Goal: Task Accomplishment & Management: Manage account settings

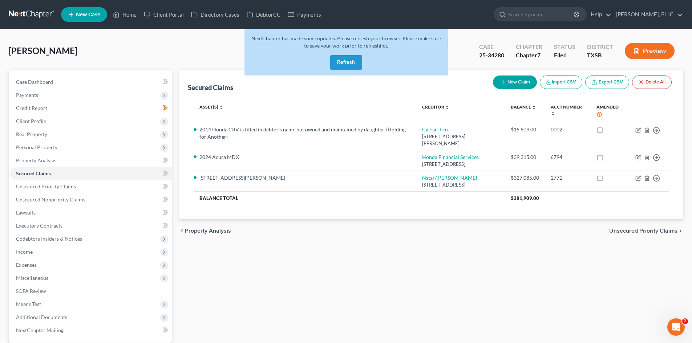
click at [361, 64] on button "Refresh" at bounding box center [346, 62] width 32 height 15
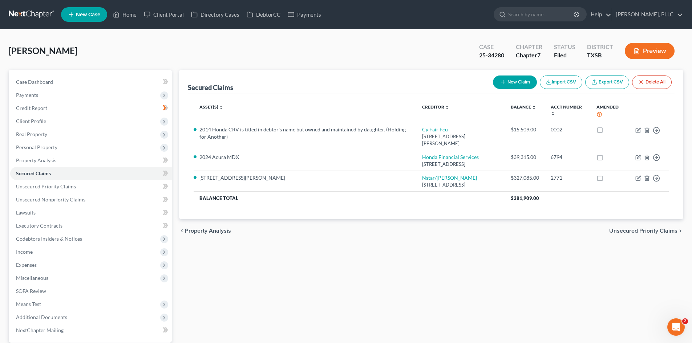
click at [327, 254] on div "Secured Claims New Claim Import CSV Export CSV Delete All Asset(s) expand_more …" at bounding box center [430, 218] width 511 height 296
click at [317, 13] on link "Payments" at bounding box center [304, 14] width 41 height 13
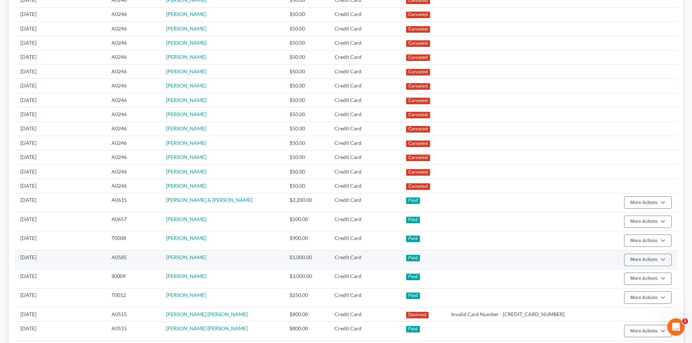
scroll to position [145, 0]
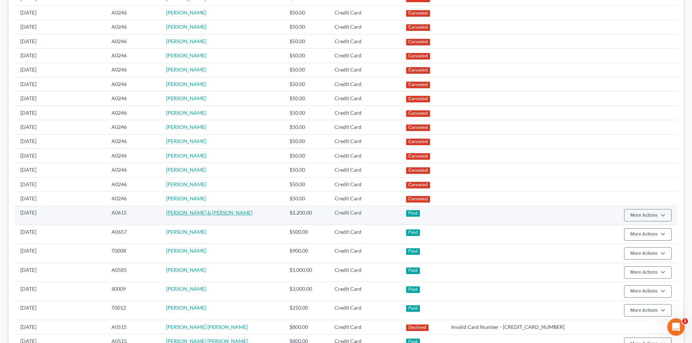
click at [193, 215] on link "[PERSON_NAME] & [PERSON_NAME]" at bounding box center [209, 212] width 86 height 6
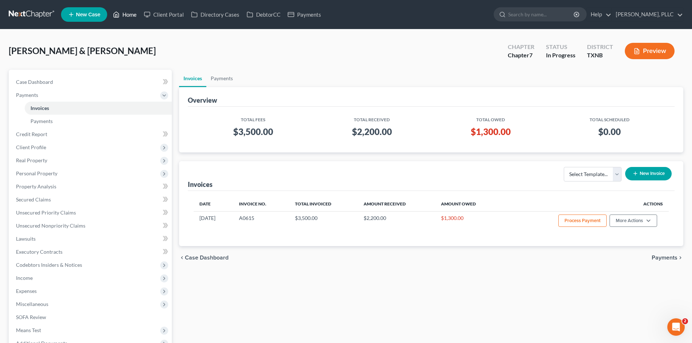
click at [127, 15] on link "Home" at bounding box center [124, 14] width 31 height 13
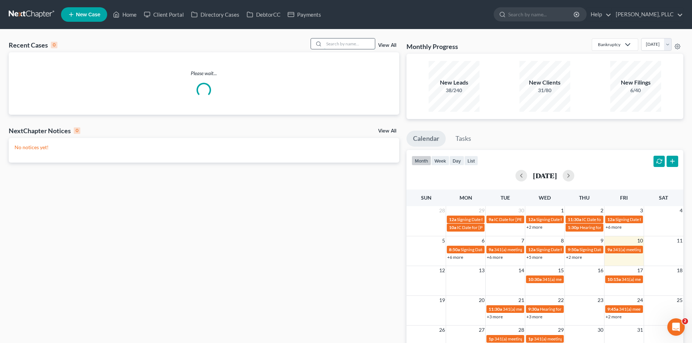
click at [327, 46] on input "search" at bounding box center [349, 43] width 51 height 11
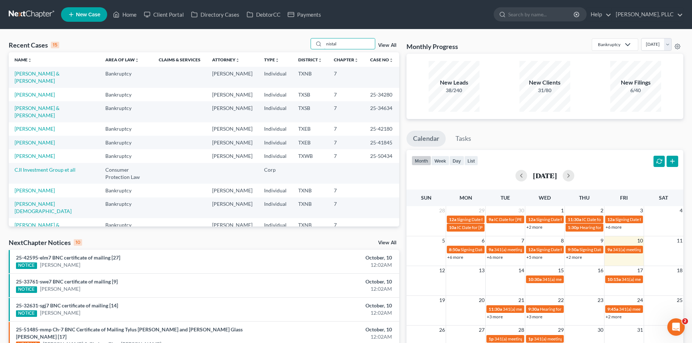
type input "nistal"
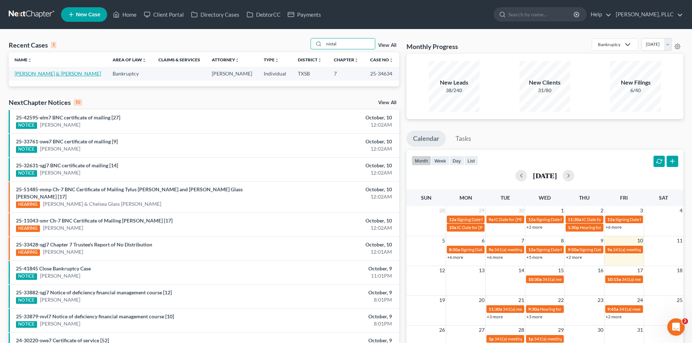
click at [35, 74] on link "[PERSON_NAME] & [PERSON_NAME]" at bounding box center [58, 73] width 86 height 6
select select "4"
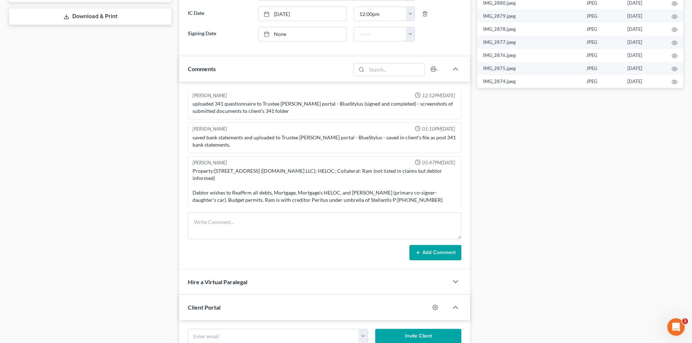
scroll to position [887, 0]
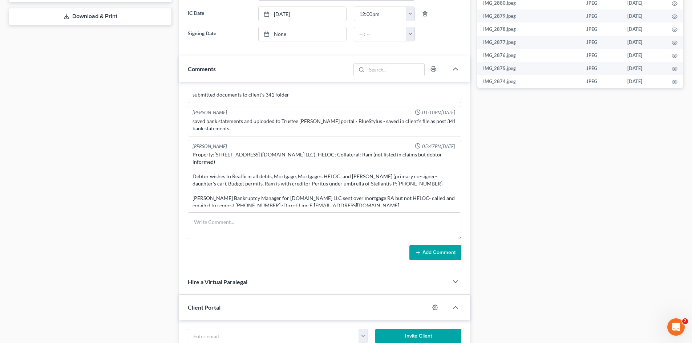
click at [90, 107] on div "Case Dashboard Payments Invoices Payments Payments Credit Report Client Profile" at bounding box center [90, 91] width 170 height 725
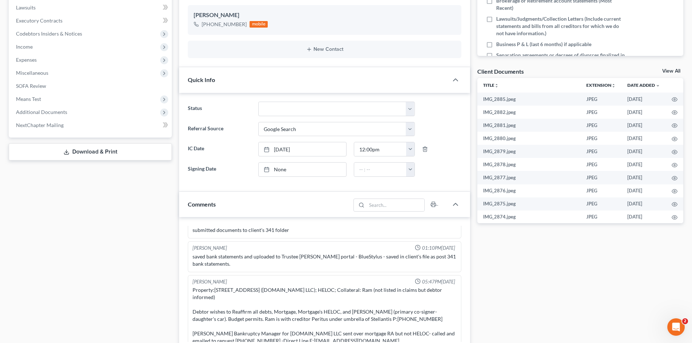
scroll to position [195, 0]
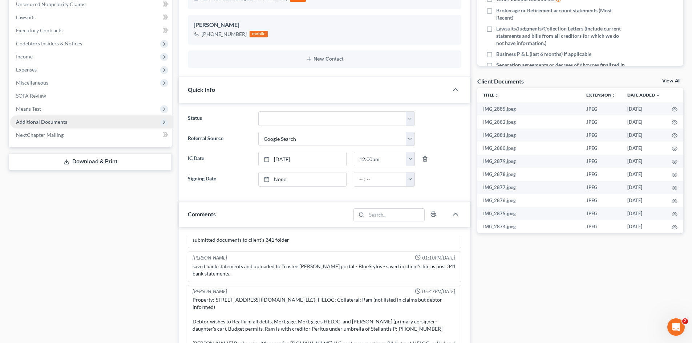
click at [48, 120] on span "Additional Documents" at bounding box center [41, 122] width 51 height 6
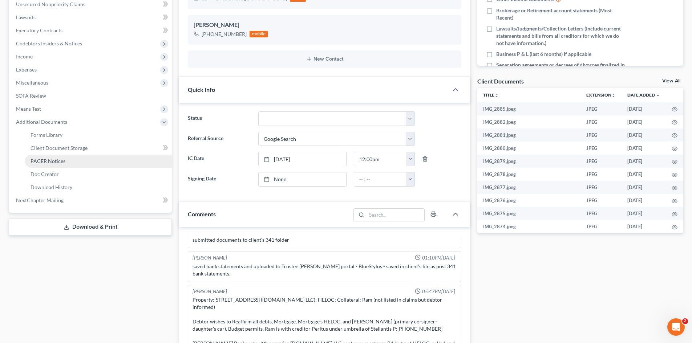
click at [54, 158] on span "PACER Notices" at bounding box center [47, 161] width 35 height 6
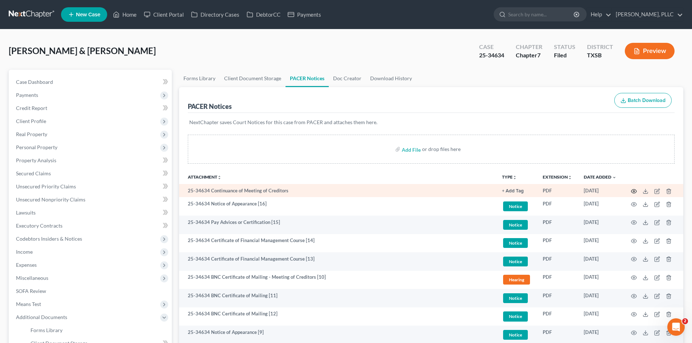
click at [632, 191] on icon "button" at bounding box center [634, 191] width 6 height 6
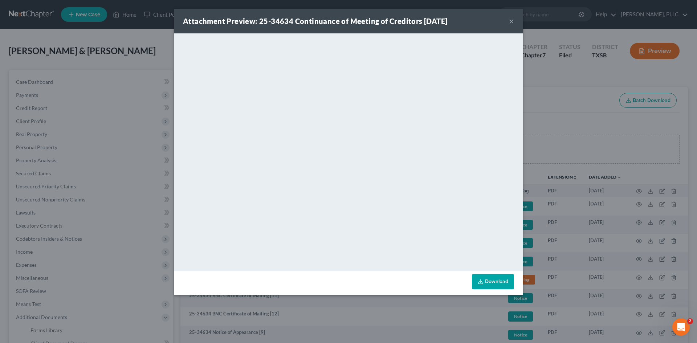
click at [509, 21] on div "Attachment Preview: 25-34634 Continuance of Meeting of Creditors 09/23/2025 ×" at bounding box center [348, 21] width 348 height 25
click at [513, 23] on button "×" at bounding box center [511, 21] width 5 height 9
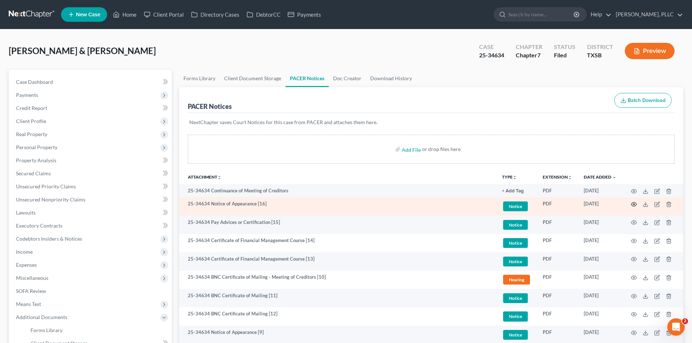
click at [635, 206] on icon "button" at bounding box center [634, 204] width 6 height 6
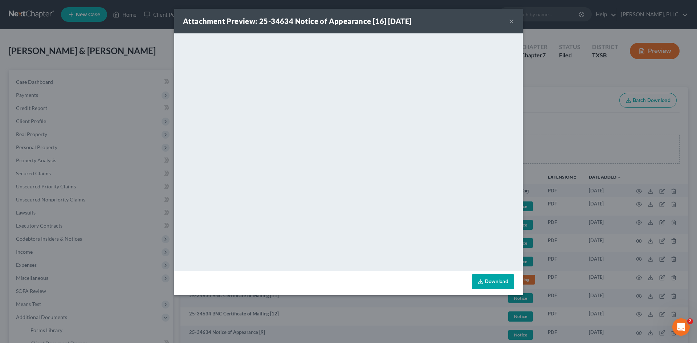
click at [513, 17] on button "×" at bounding box center [511, 21] width 5 height 9
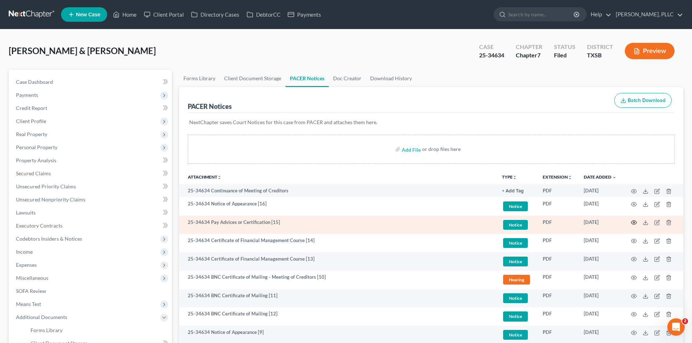
click at [635, 222] on icon "button" at bounding box center [634, 223] width 6 height 6
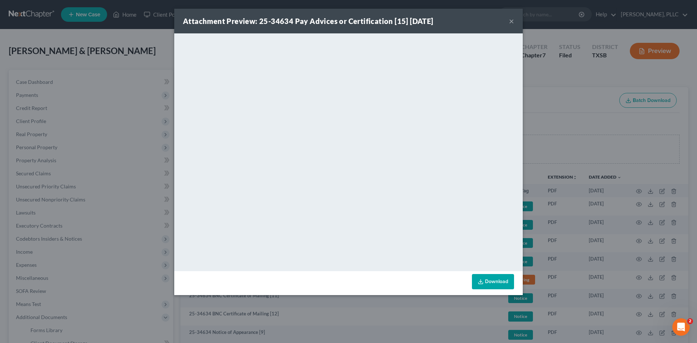
click at [510, 21] on button "×" at bounding box center [511, 21] width 5 height 9
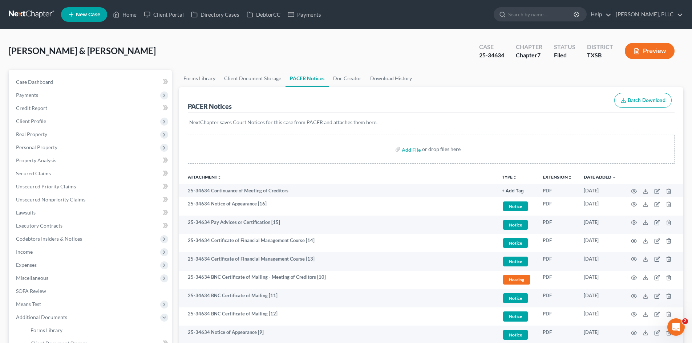
drag, startPoint x: 585, startPoint y: 57, endPoint x: 569, endPoint y: 73, distance: 22.8
click at [579, 64] on div "Case 25-34634 Chapter Chapter 7 Status Filed District TXSB Preview" at bounding box center [576, 51] width 213 height 26
click at [474, 167] on div "Add File or drop files here" at bounding box center [431, 152] width 504 height 35
click at [250, 160] on div "Add File or drop files here" at bounding box center [431, 149] width 486 height 29
click at [153, 200] on link "Unsecured Nonpriority Claims" at bounding box center [91, 199] width 162 height 13
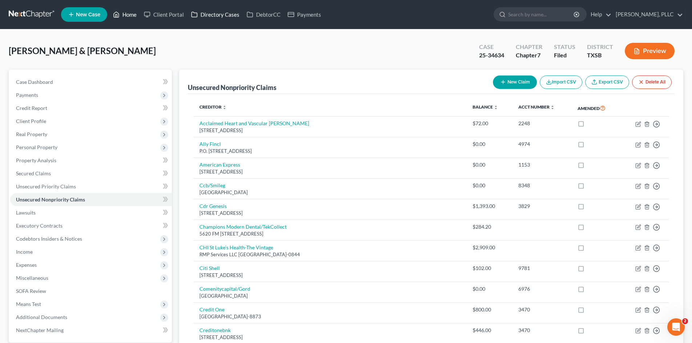
drag, startPoint x: 125, startPoint y: 13, endPoint x: 188, endPoint y: 20, distance: 62.9
click at [125, 13] on link "Home" at bounding box center [124, 14] width 31 height 13
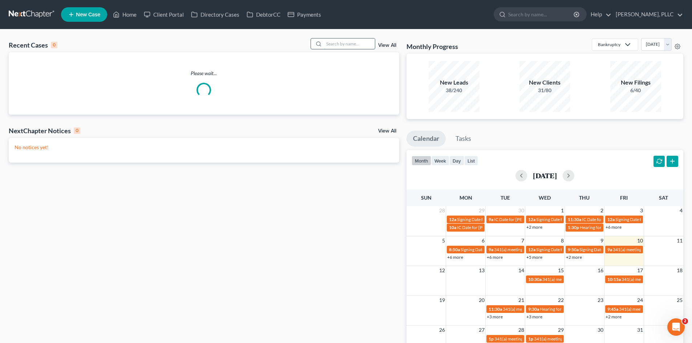
click at [351, 47] on input "search" at bounding box center [349, 43] width 51 height 11
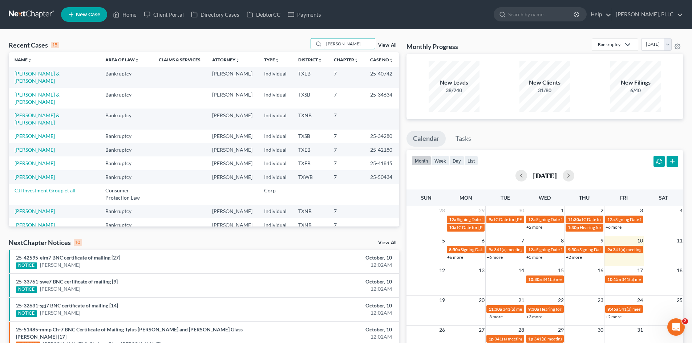
type input "phan"
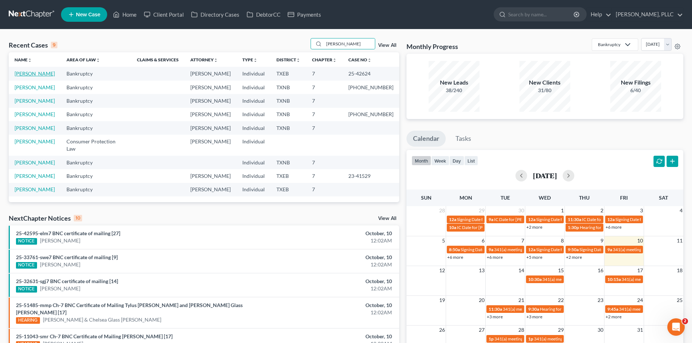
click at [43, 74] on link "[PERSON_NAME]" at bounding box center [35, 73] width 40 height 6
select select "4"
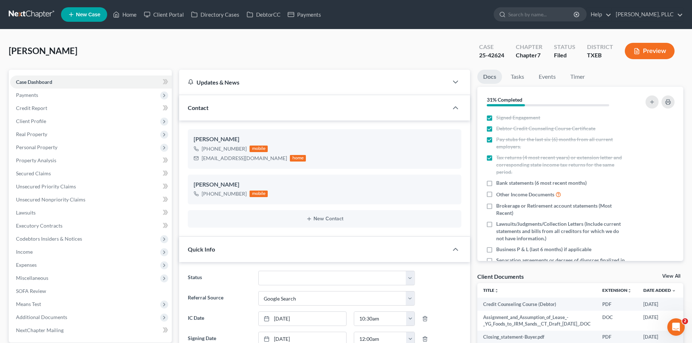
scroll to position [531, 0]
click at [130, 16] on link "Home" at bounding box center [124, 14] width 31 height 13
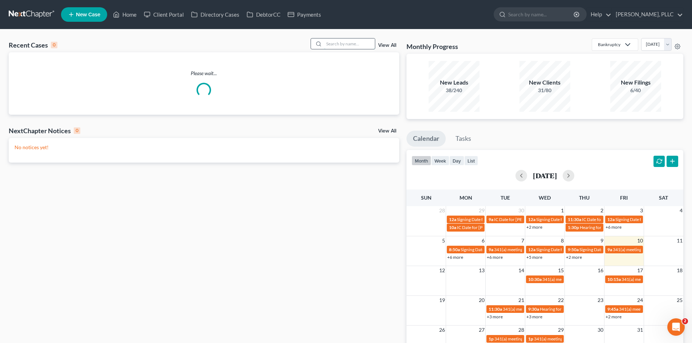
click at [350, 44] on input "search" at bounding box center [349, 43] width 51 height 11
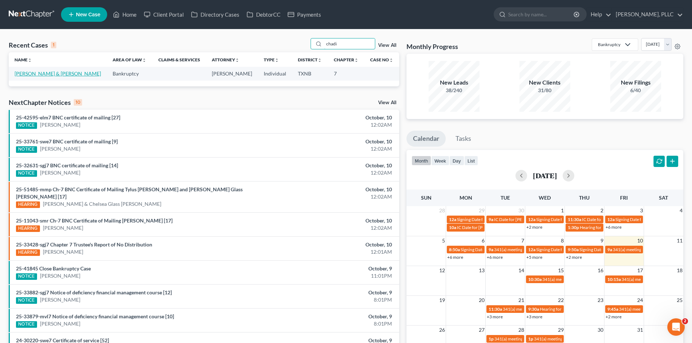
type input "chadi"
click at [58, 74] on link "[PERSON_NAME] & [PERSON_NAME]" at bounding box center [58, 73] width 86 height 6
select select "4"
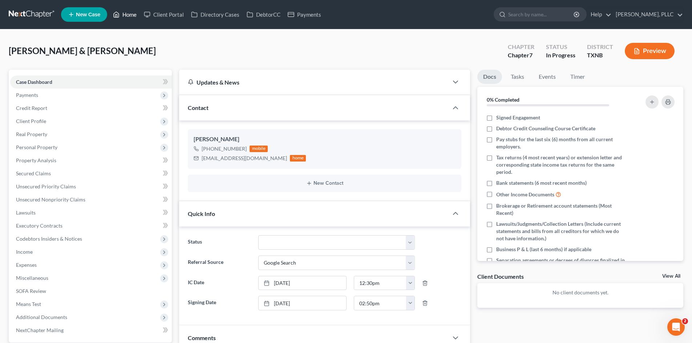
click at [129, 13] on link "Home" at bounding box center [124, 14] width 31 height 13
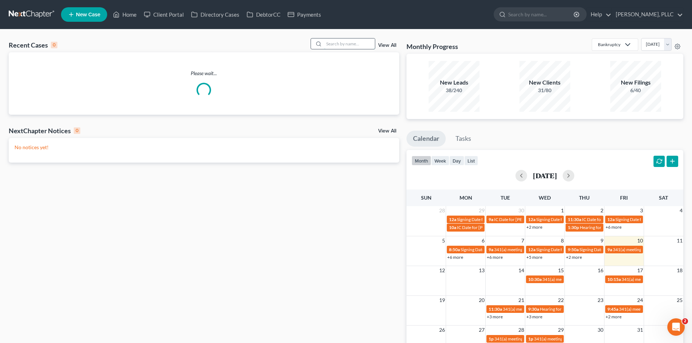
click at [337, 47] on input "search" at bounding box center [349, 43] width 51 height 11
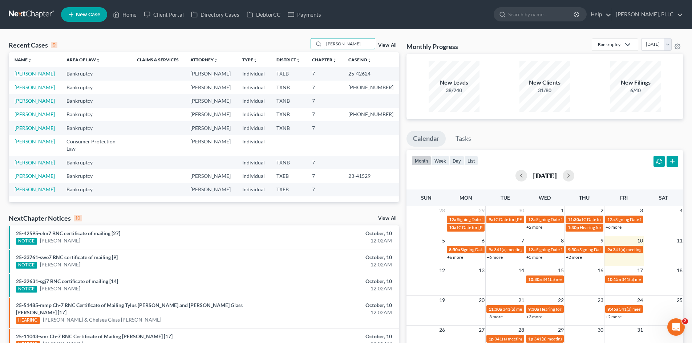
type input "phan"
click at [44, 75] on link "[PERSON_NAME]" at bounding box center [35, 73] width 40 height 6
select select "4"
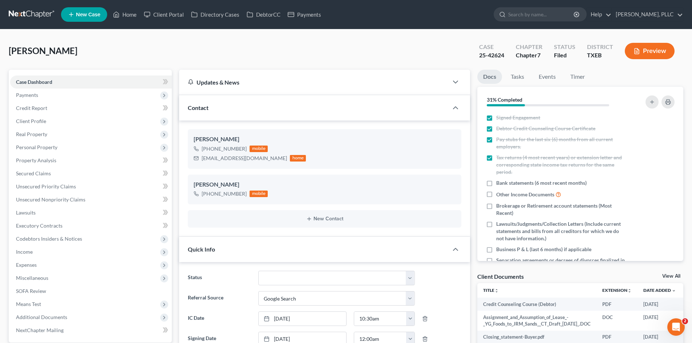
scroll to position [531, 0]
drag, startPoint x: 41, startPoint y: 159, endPoint x: 47, endPoint y: 160, distance: 6.7
click at [41, 159] on span "Property Analysis" at bounding box center [36, 160] width 40 height 6
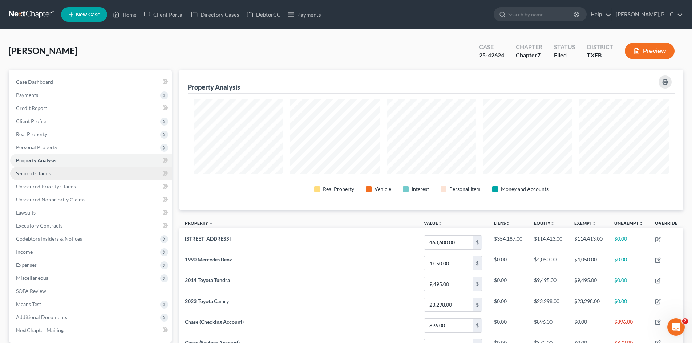
scroll to position [140, 504]
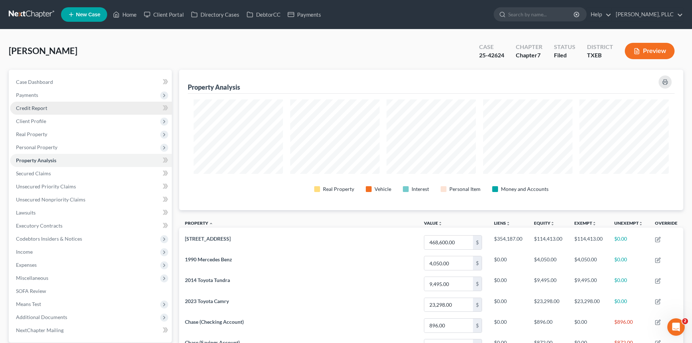
click at [59, 110] on link "Credit Report" at bounding box center [91, 108] width 162 height 13
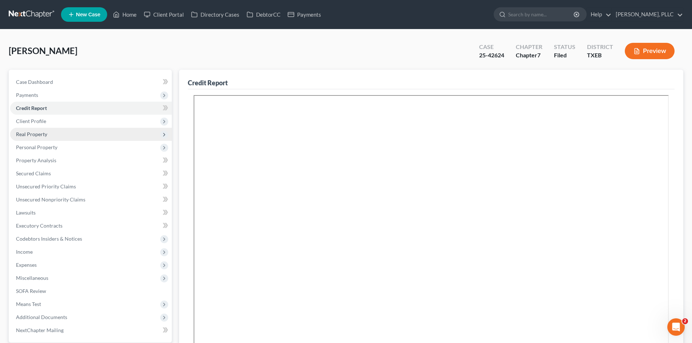
click at [64, 136] on span "Real Property" at bounding box center [91, 134] width 162 height 13
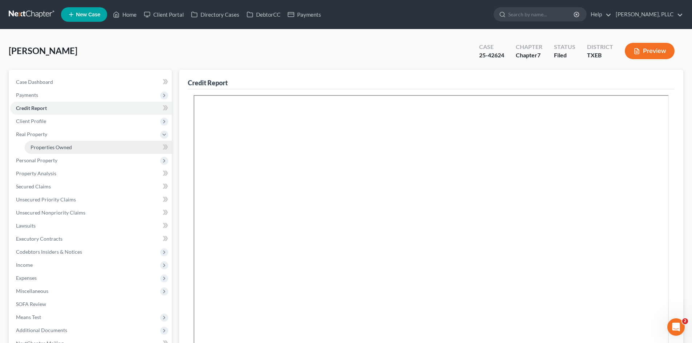
click at [65, 151] on link "Properties Owned" at bounding box center [98, 147] width 147 height 13
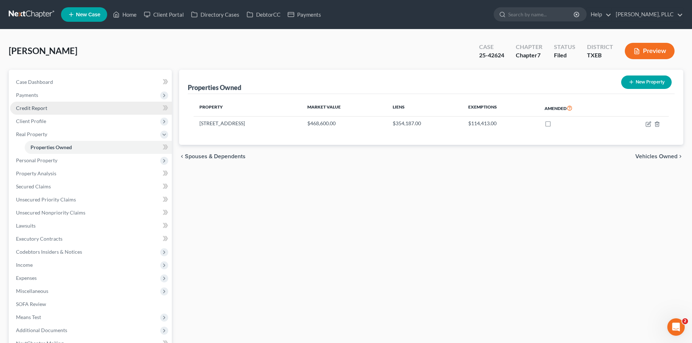
click at [48, 105] on link "Credit Report" at bounding box center [91, 108] width 162 height 13
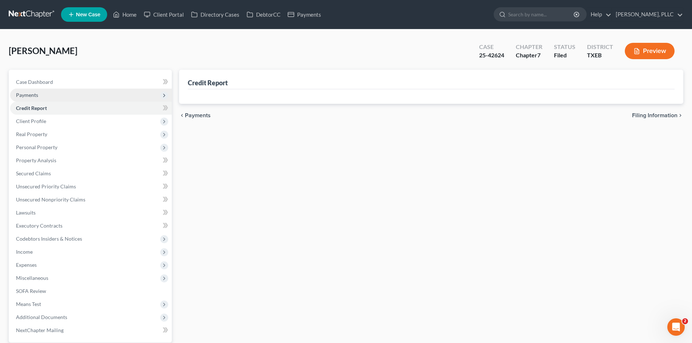
click at [41, 94] on span "Payments" at bounding box center [91, 95] width 162 height 13
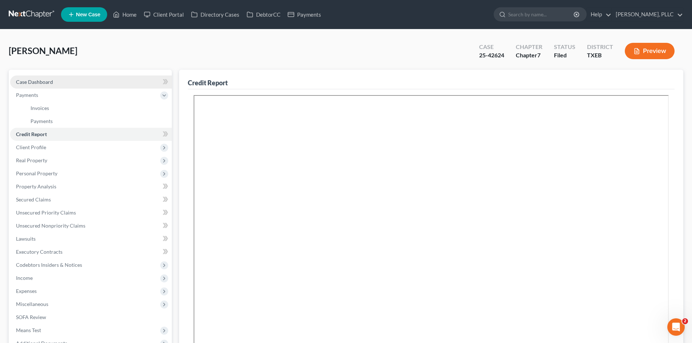
click at [39, 79] on span "Case Dashboard" at bounding box center [34, 82] width 37 height 6
select select "4"
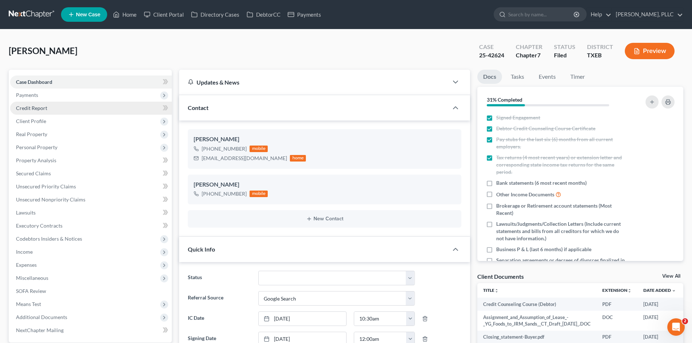
scroll to position [531, 0]
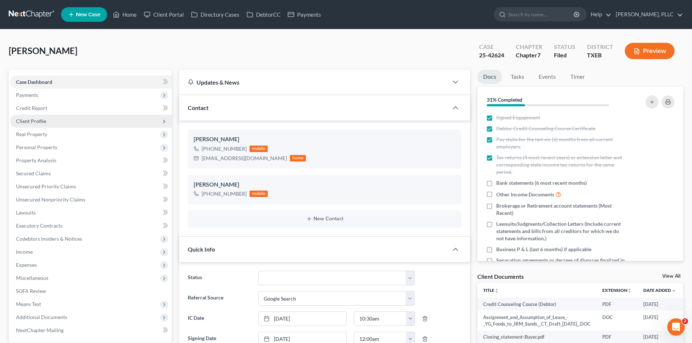
click at [61, 123] on span "Client Profile" at bounding box center [91, 121] width 162 height 13
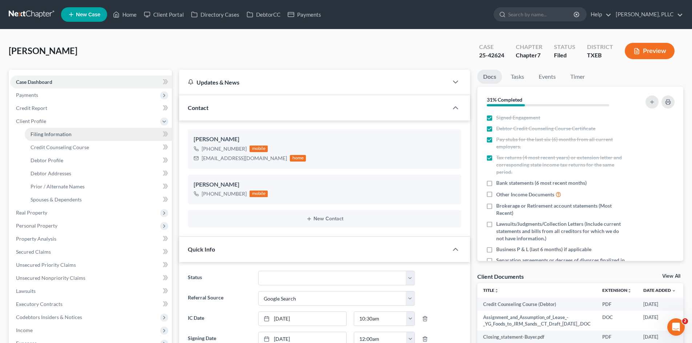
click at [60, 132] on span "Filing Information" at bounding box center [50, 134] width 41 height 6
select select "1"
select select "0"
select select "45"
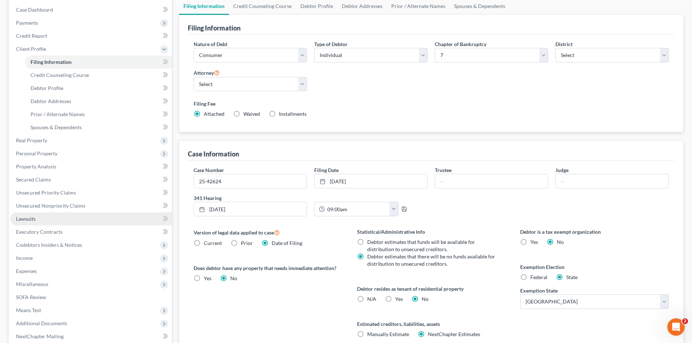
scroll to position [73, 0]
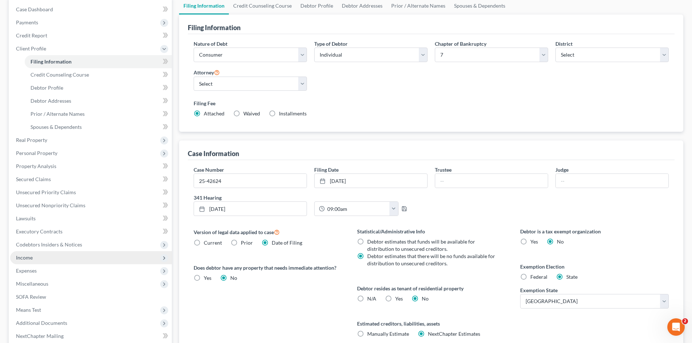
click at [48, 261] on span "Income" at bounding box center [91, 257] width 162 height 13
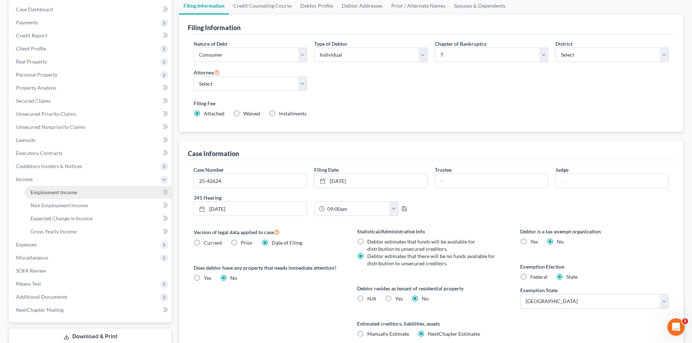
click at [50, 186] on link "Employment Income" at bounding box center [98, 192] width 147 height 13
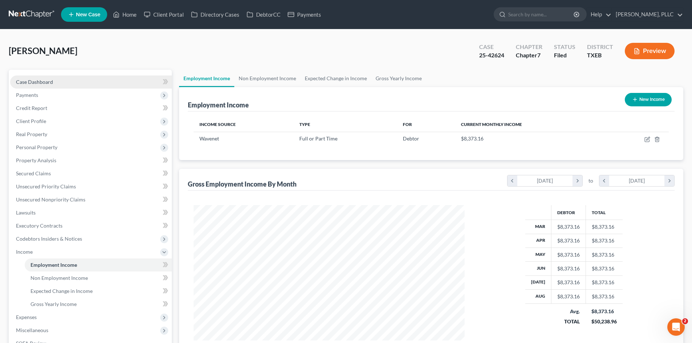
click at [85, 86] on link "Case Dashboard" at bounding box center [91, 82] width 162 height 13
select select "4"
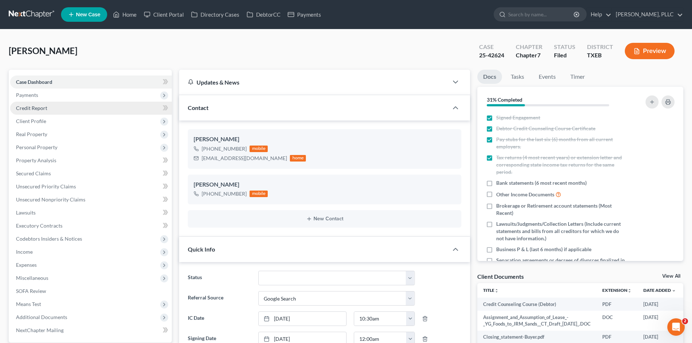
scroll to position [531, 0]
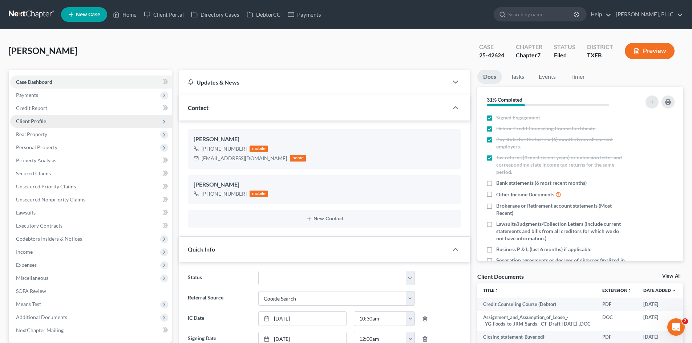
click at [62, 119] on span "Client Profile" at bounding box center [91, 121] width 162 height 13
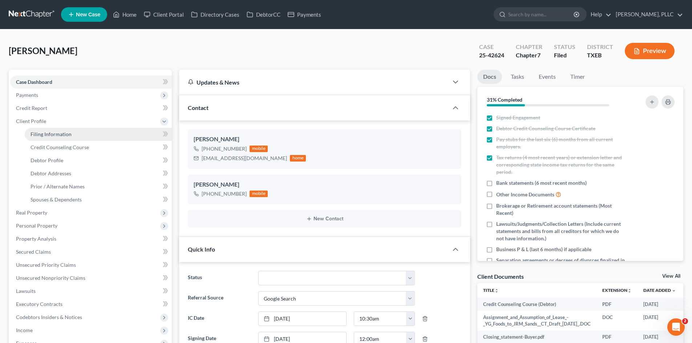
click at [52, 132] on span "Filing Information" at bounding box center [50, 134] width 41 height 6
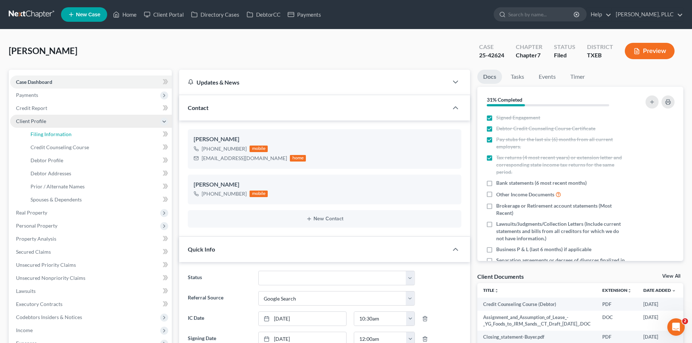
select select "1"
select select "0"
select select "77"
select select "0"
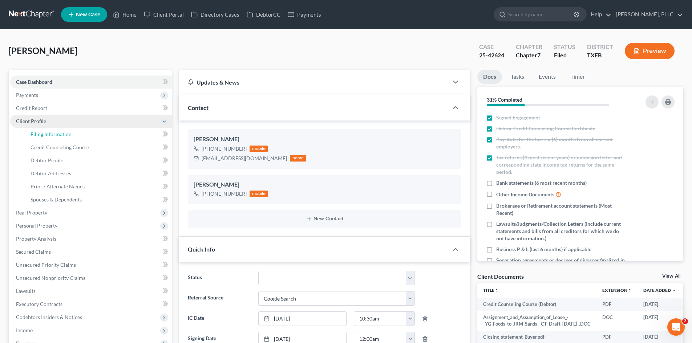
select select "45"
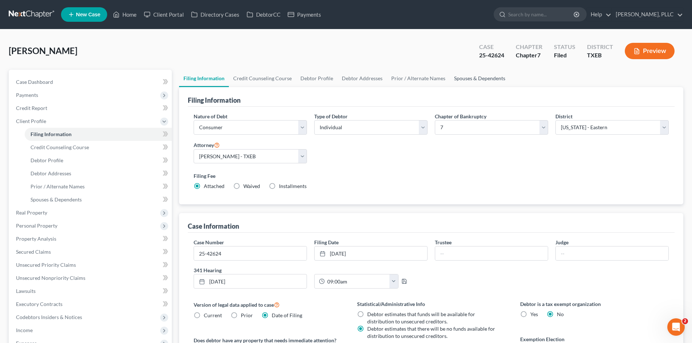
click at [463, 79] on link "Spouses & Dependents" at bounding box center [479, 78] width 60 height 17
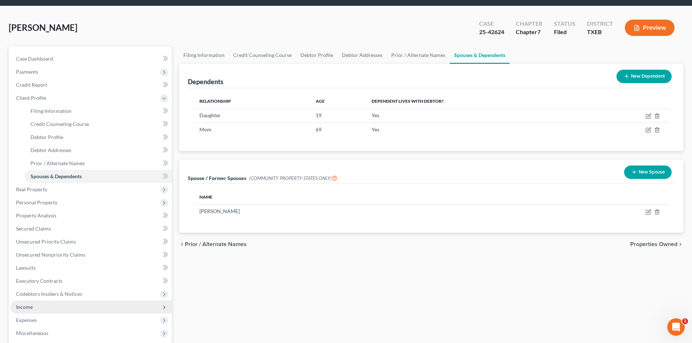
scroll to position [36, 0]
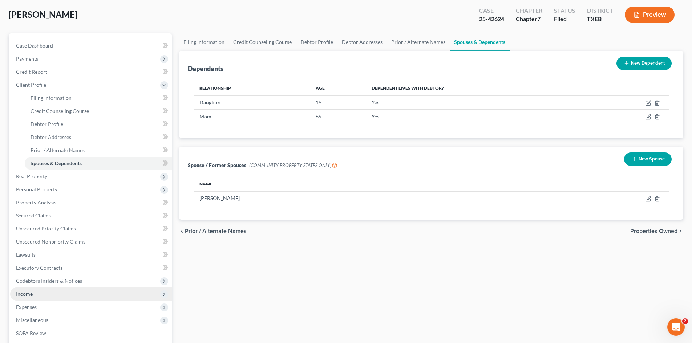
click at [36, 291] on span "Income" at bounding box center [91, 293] width 162 height 13
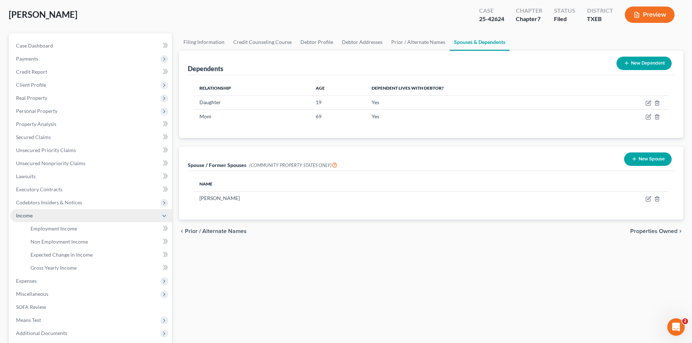
click at [81, 220] on span "Income" at bounding box center [91, 215] width 162 height 13
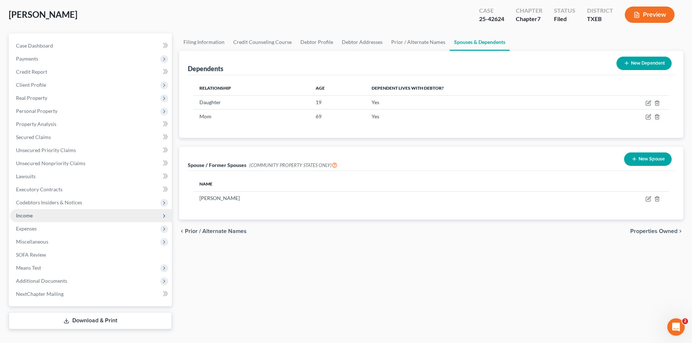
click at [75, 217] on span "Income" at bounding box center [91, 215] width 162 height 13
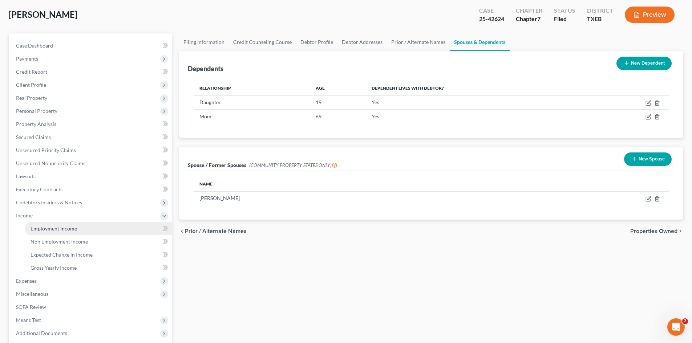
drag, startPoint x: 77, startPoint y: 227, endPoint x: 99, endPoint y: 227, distance: 21.8
click at [78, 227] on link "Employment Income" at bounding box center [98, 228] width 147 height 13
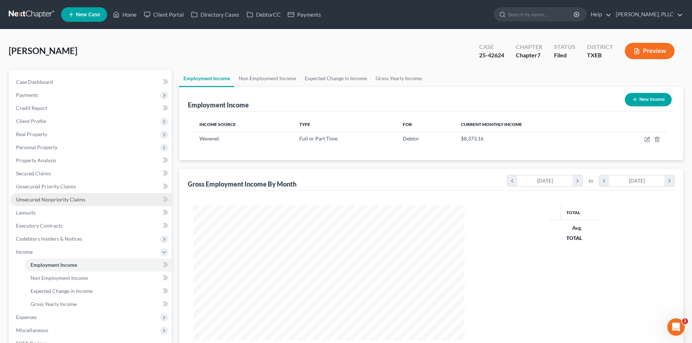
scroll to position [135, 285]
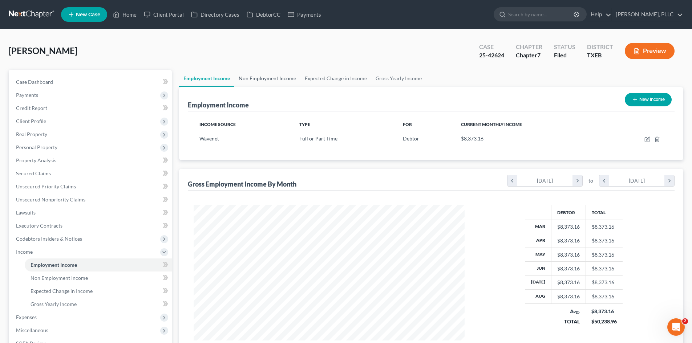
click at [270, 77] on link "Non Employment Income" at bounding box center [267, 78] width 66 height 17
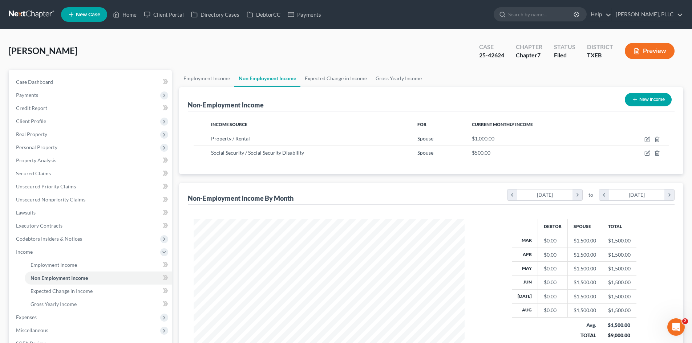
scroll to position [135, 285]
click at [353, 82] on link "Expected Change in Income" at bounding box center [335, 78] width 71 height 17
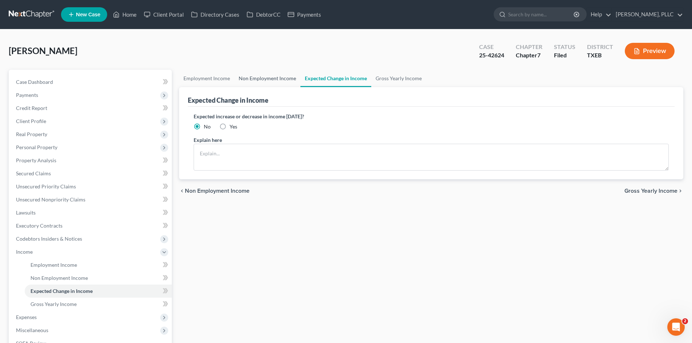
click at [263, 78] on link "Non Employment Income" at bounding box center [267, 78] width 66 height 17
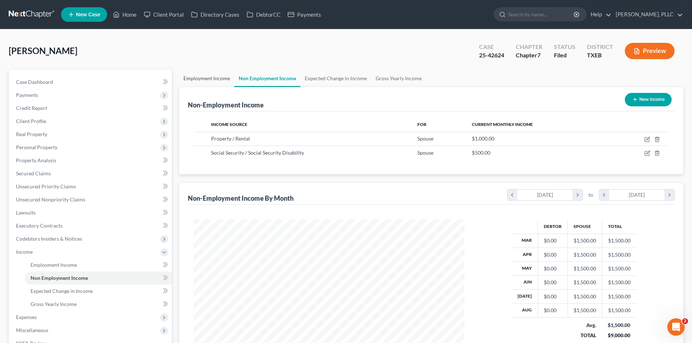
scroll to position [135, 285]
click at [215, 81] on link "Employment Income" at bounding box center [206, 78] width 55 height 17
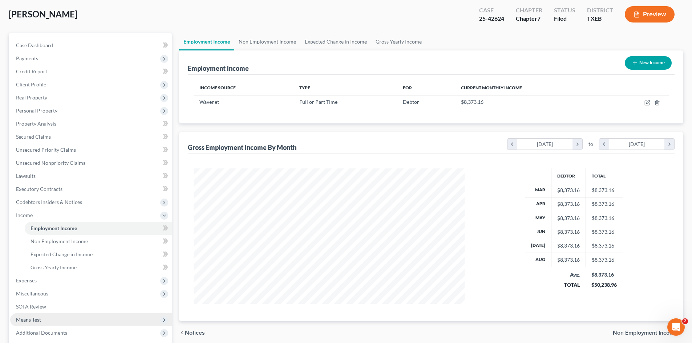
scroll to position [102, 0]
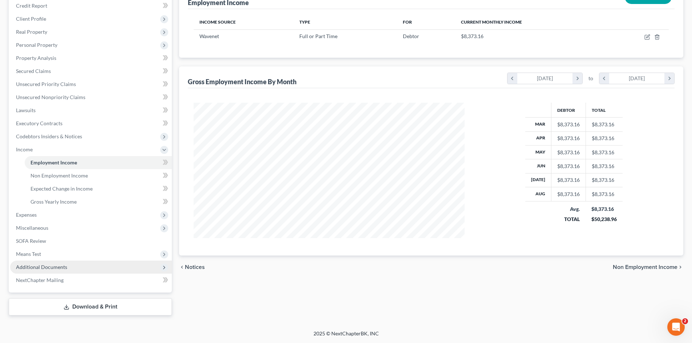
click at [70, 269] on span "Additional Documents" at bounding box center [91, 267] width 162 height 13
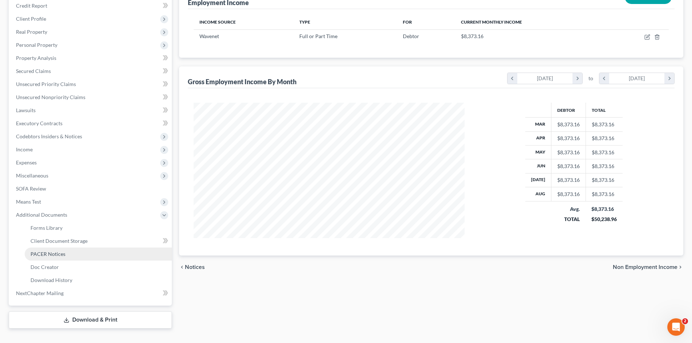
click at [60, 256] on span "PACER Notices" at bounding box center [47, 254] width 35 height 6
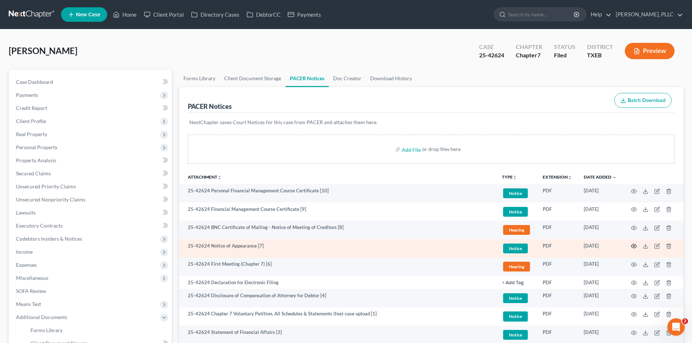
click at [636, 245] on icon "button" at bounding box center [633, 246] width 5 height 4
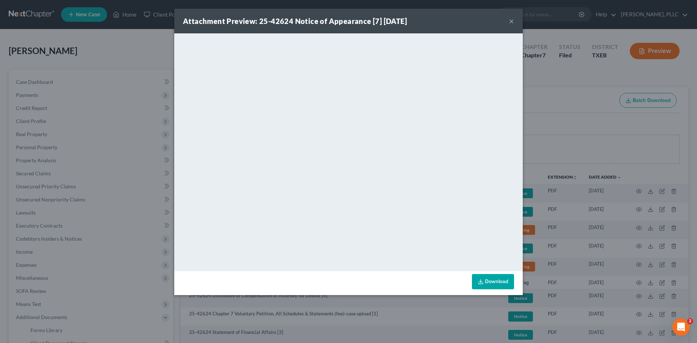
click at [510, 22] on button "×" at bounding box center [511, 21] width 5 height 9
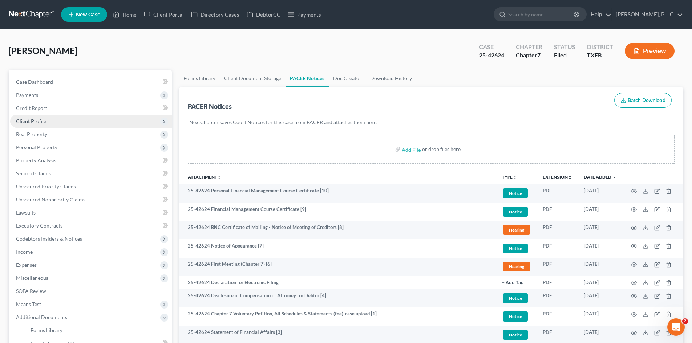
click at [52, 121] on span "Client Profile" at bounding box center [91, 121] width 162 height 13
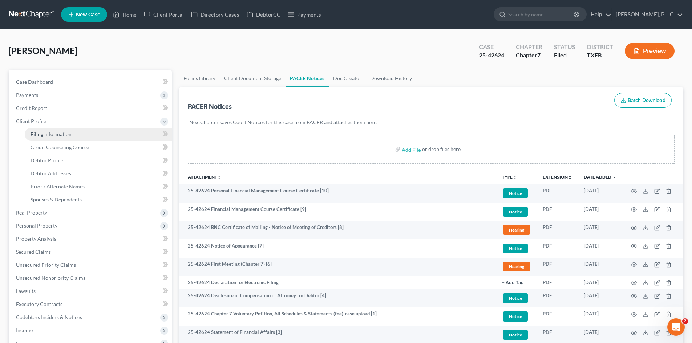
click at [93, 135] on link "Filing Information" at bounding box center [98, 134] width 147 height 13
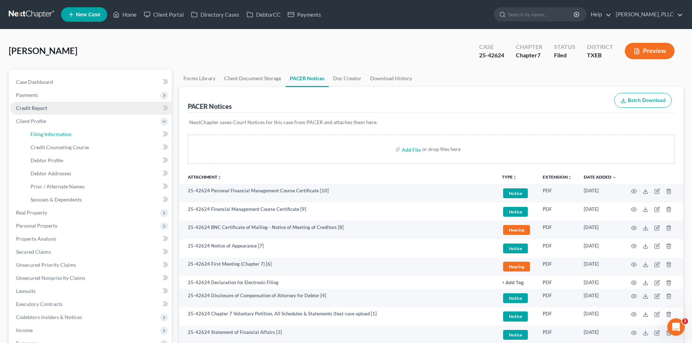
select select "1"
select select "0"
select select "77"
select select "0"
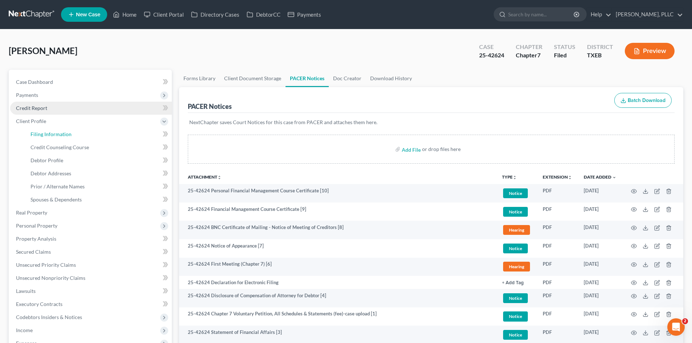
select select "45"
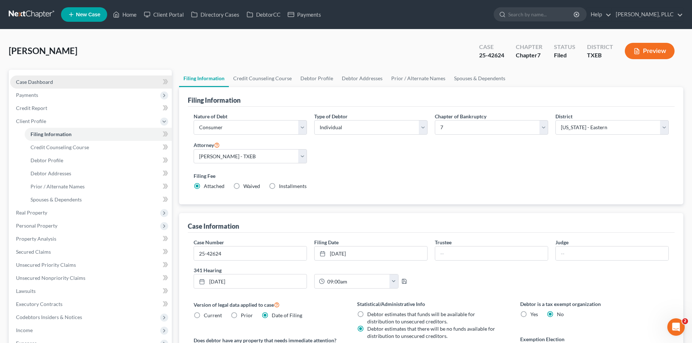
click at [72, 81] on link "Case Dashboard" at bounding box center [91, 82] width 162 height 13
select select "4"
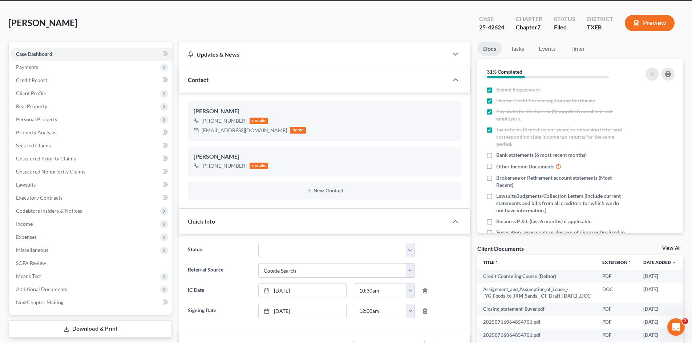
scroll to position [109, 0]
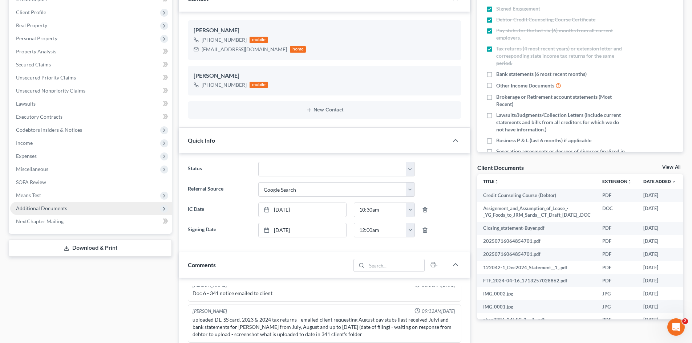
click at [48, 208] on span "Additional Documents" at bounding box center [41, 208] width 51 height 6
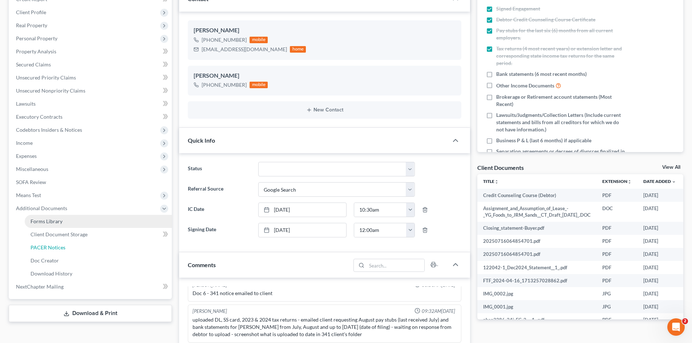
drag, startPoint x: 48, startPoint y: 248, endPoint x: 147, endPoint y: 216, distance: 103.8
click at [48, 248] on span "PACER Notices" at bounding box center [47, 247] width 35 height 6
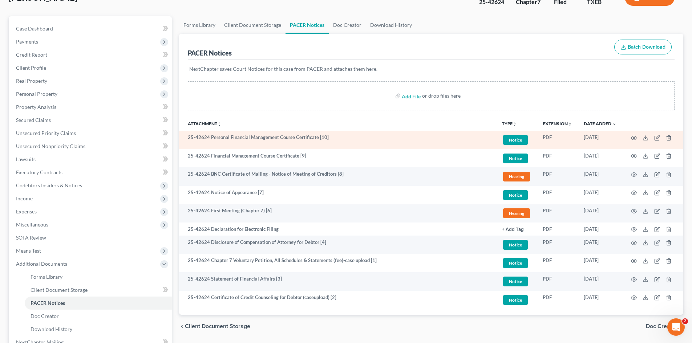
scroll to position [73, 0]
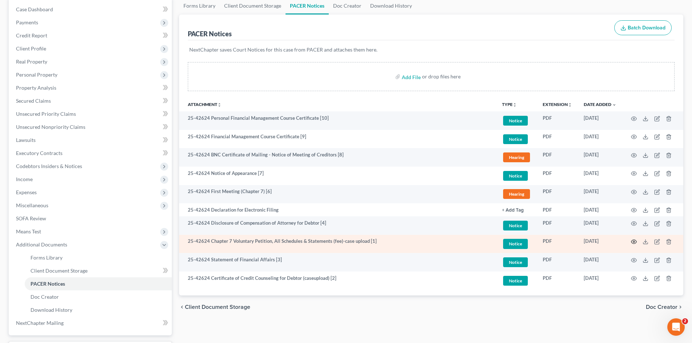
click at [635, 242] on icon "button" at bounding box center [634, 242] width 6 height 6
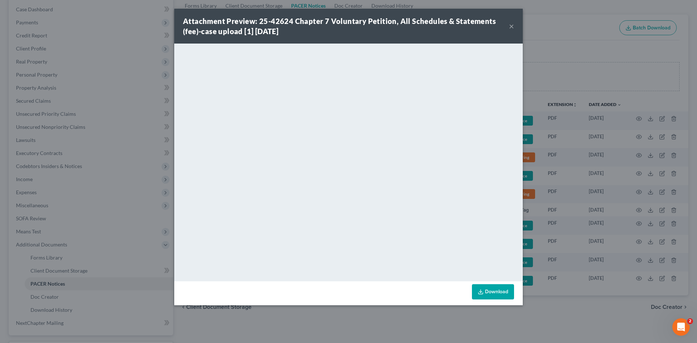
click at [511, 26] on button "×" at bounding box center [511, 26] width 5 height 9
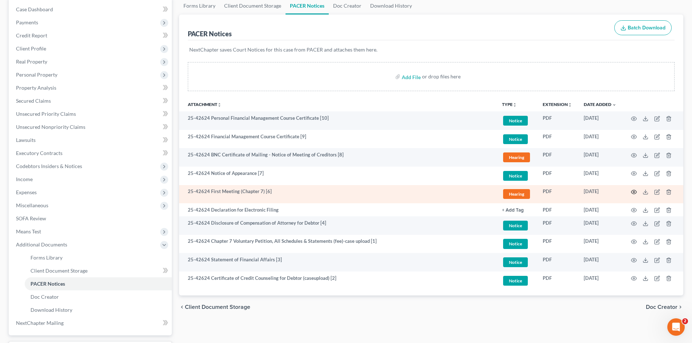
click at [632, 190] on icon "button" at bounding box center [634, 192] width 6 height 6
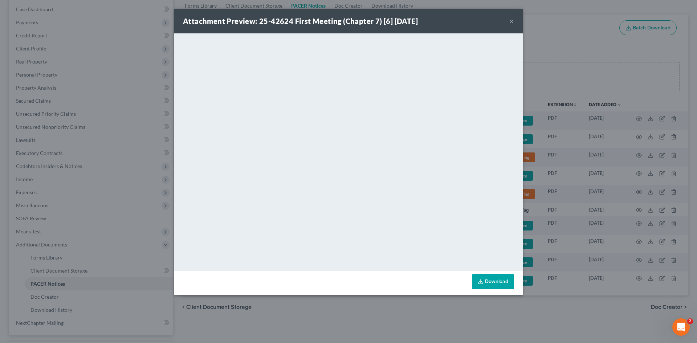
click at [512, 23] on button "×" at bounding box center [511, 21] width 5 height 9
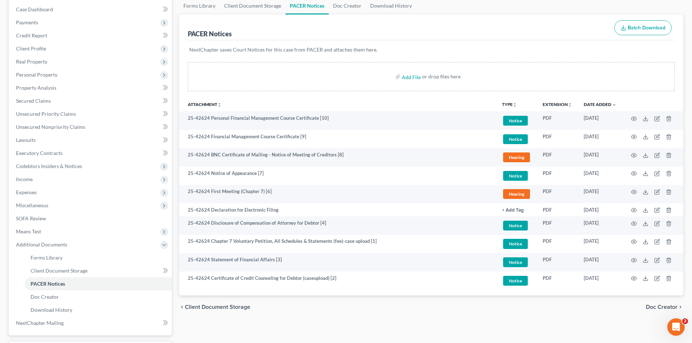
scroll to position [0, 0]
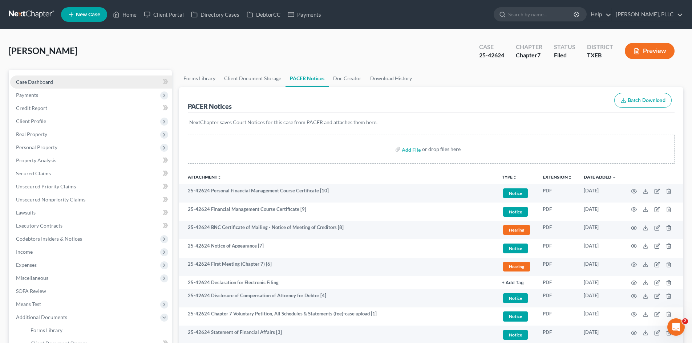
click at [92, 77] on link "Case Dashboard" at bounding box center [91, 82] width 162 height 13
select select "4"
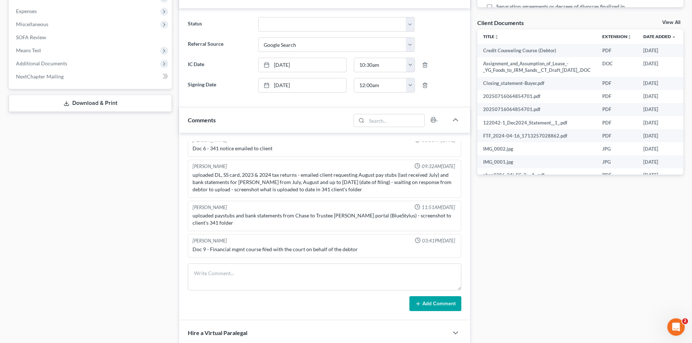
scroll to position [254, 0]
click at [262, 263] on textarea at bounding box center [324, 276] width 273 height 27
type textarea "c"
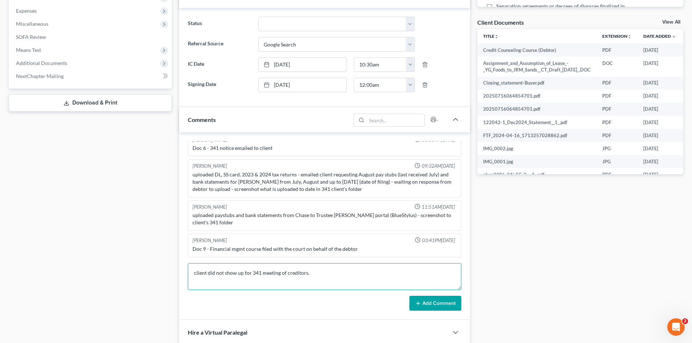
type textarea "client did not show up for 341 meeting of creditors."
click at [427, 309] on button "Add Comment" at bounding box center [435, 303] width 52 height 15
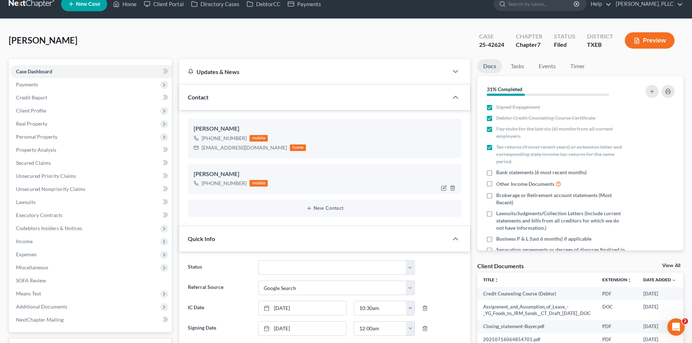
scroll to position [0, 0]
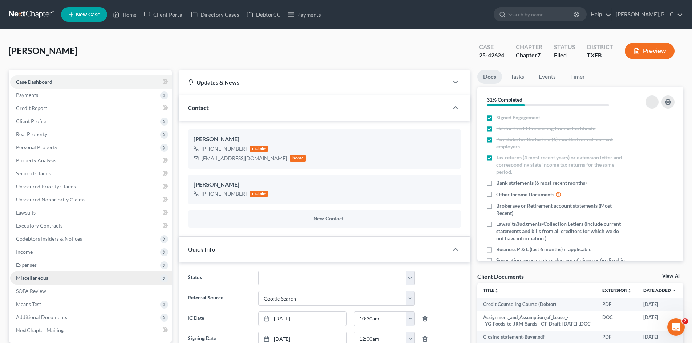
drag, startPoint x: 118, startPoint y: 284, endPoint x: 7, endPoint y: 242, distance: 118.2
click at [112, 282] on span "Miscellaneous" at bounding box center [91, 278] width 162 height 13
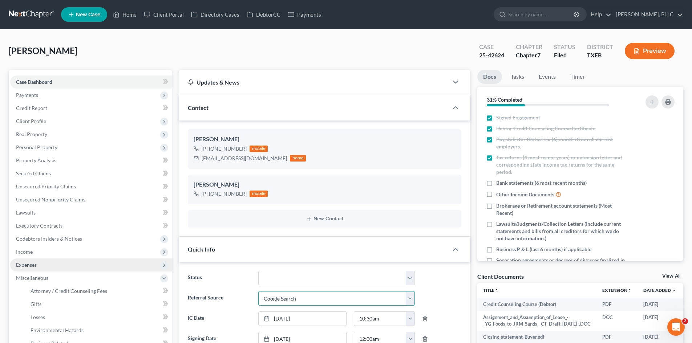
drag, startPoint x: 331, startPoint y: 304, endPoint x: 47, endPoint y: 258, distance: 287.5
click at [321, 304] on select "Select Word Of Mouth Previous Clients Direct Mail Website Google Search Modern …" at bounding box center [336, 298] width 156 height 15
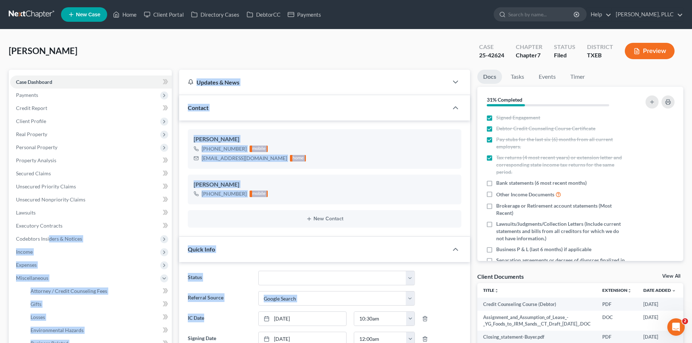
drag, startPoint x: 117, startPoint y: 266, endPoint x: 5, endPoint y: 219, distance: 122.2
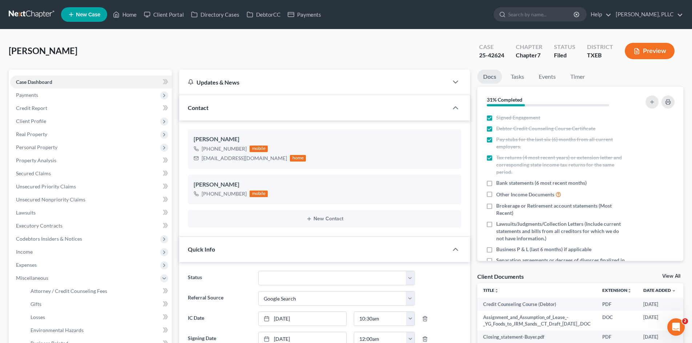
drag, startPoint x: 477, startPoint y: 87, endPoint x: 7, endPoint y: 60, distance: 470.5
click at [250, 49] on div "Phan, Margaret Upgraded Case 25-42624 Chapter Chapter 7 Status Filed District T…" at bounding box center [346, 54] width 674 height 32
click at [301, 19] on link "Payments" at bounding box center [304, 14] width 41 height 13
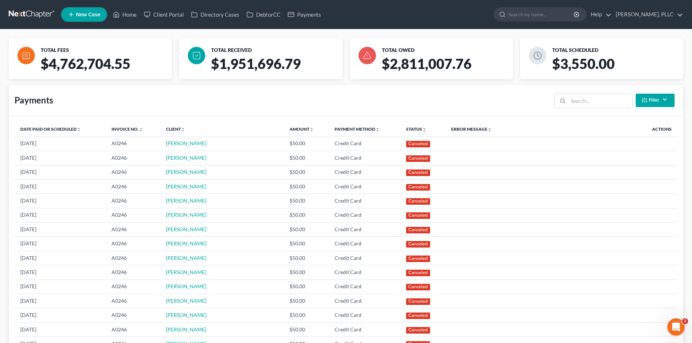
click at [131, 22] on ul "New Case Home Client Portal Directory Cases DebtorCC Payments - No Result - See…" at bounding box center [372, 14] width 622 height 19
click at [127, 15] on link "Home" at bounding box center [124, 14] width 31 height 13
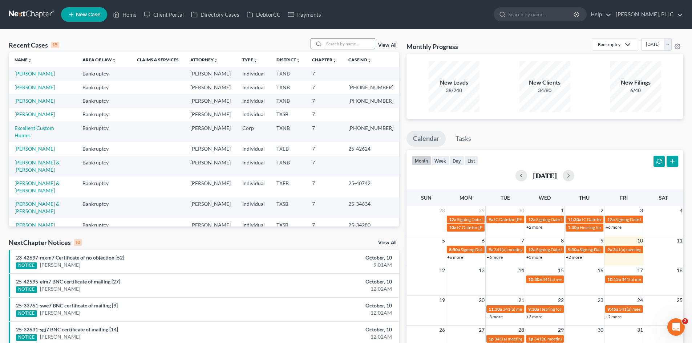
click at [338, 44] on input "search" at bounding box center [349, 43] width 51 height 11
type input "myers"
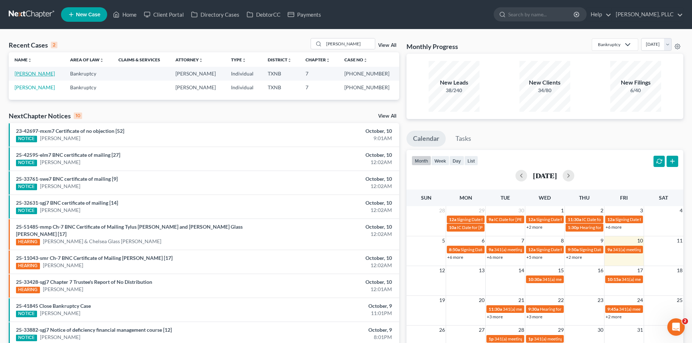
click at [26, 75] on link "[PERSON_NAME]" at bounding box center [35, 73] width 40 height 6
select select "4"
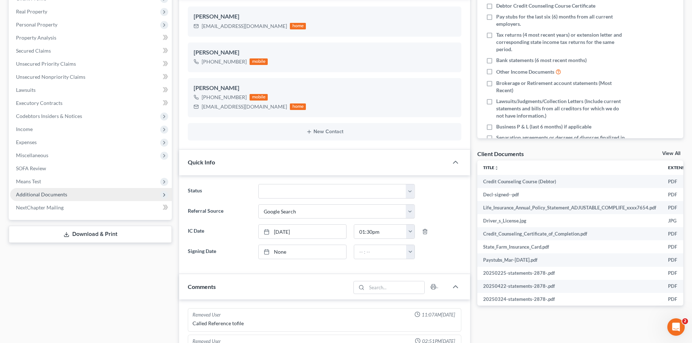
scroll to position [4052, 0]
click at [41, 194] on span "Additional Documents" at bounding box center [41, 194] width 51 height 6
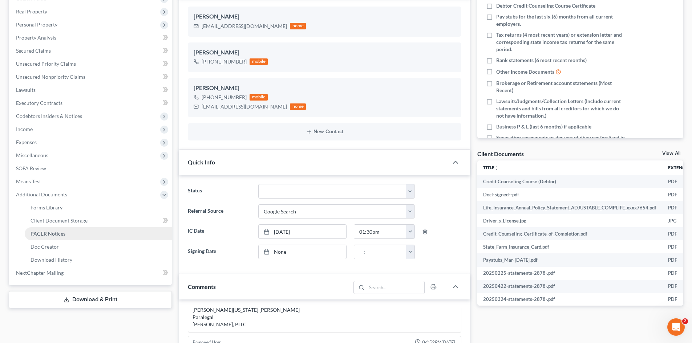
click at [67, 231] on link "PACER Notices" at bounding box center [98, 233] width 147 height 13
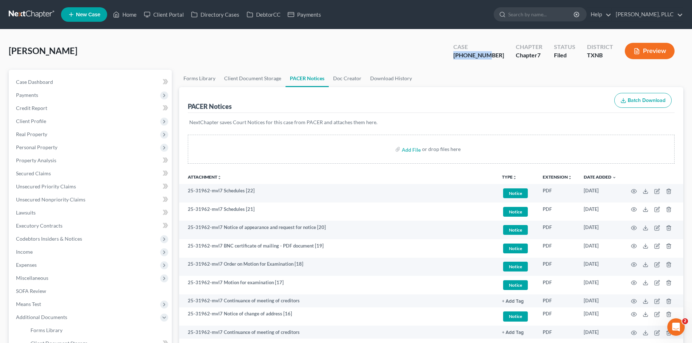
drag, startPoint x: 504, startPoint y: 56, endPoint x: 472, endPoint y: 51, distance: 33.0
click at [472, 51] on div "Case 25-31962-7" at bounding box center [478, 51] width 62 height 21
copy div "[PHONE_NUMBER]"
click at [142, 8] on link "Client Portal" at bounding box center [163, 14] width 47 height 13
click at [136, 12] on link "Home" at bounding box center [124, 14] width 31 height 13
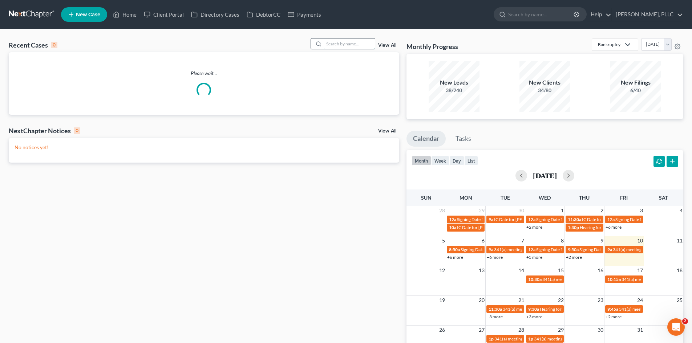
click at [334, 44] on input "search" at bounding box center [349, 43] width 51 height 11
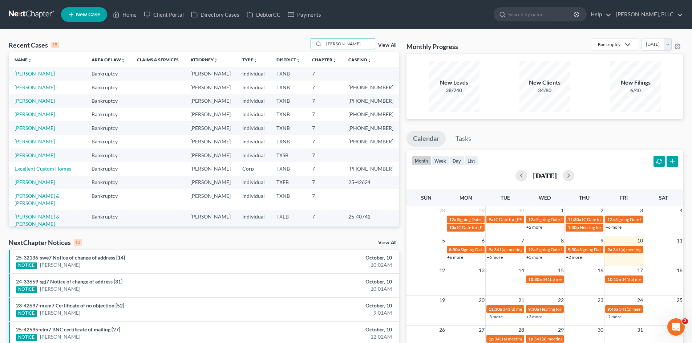
type input "[PERSON_NAME]"
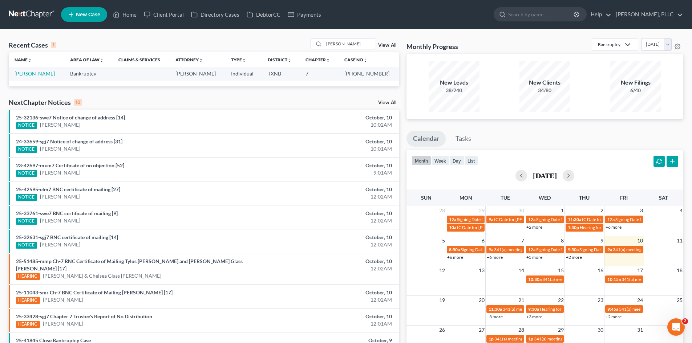
drag, startPoint x: 47, startPoint y: 72, endPoint x: 42, endPoint y: 72, distance: 4.7
click at [46, 72] on td "[PERSON_NAME]" at bounding box center [37, 73] width 56 height 13
click at [39, 72] on link "[PERSON_NAME]" at bounding box center [35, 73] width 40 height 6
select select "3"
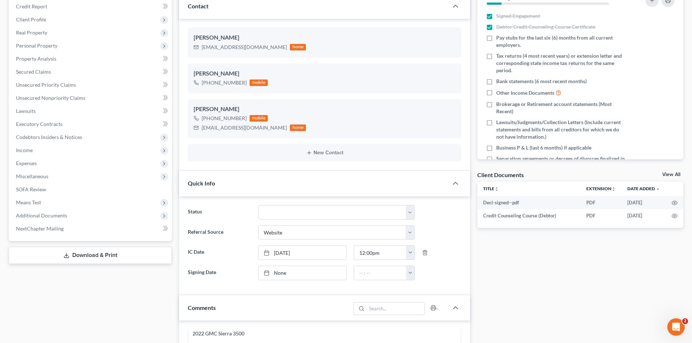
scroll to position [182, 0]
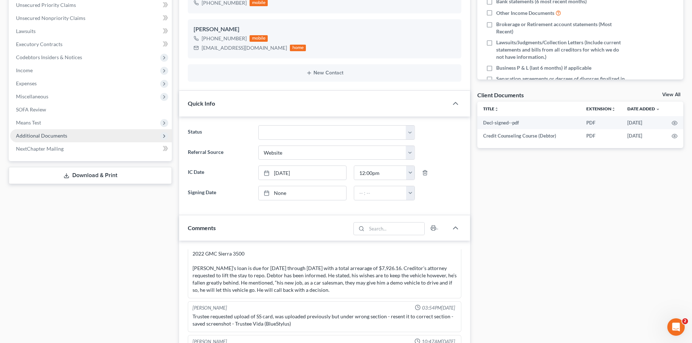
drag, startPoint x: 57, startPoint y: 138, endPoint x: 87, endPoint y: 134, distance: 31.1
click at [57, 138] on span "Additional Documents" at bounding box center [41, 135] width 51 height 6
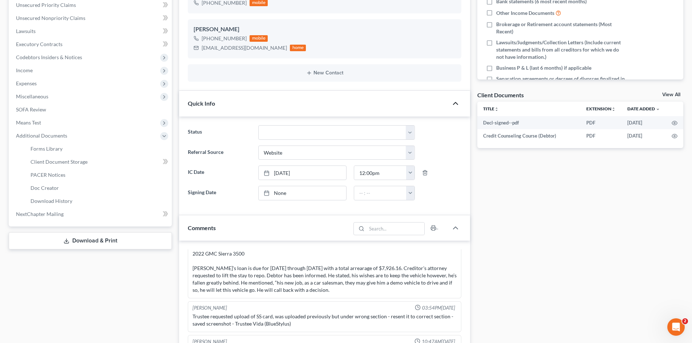
drag, startPoint x: 458, startPoint y: 104, endPoint x: 461, endPoint y: 125, distance: 21.2
click at [458, 104] on icon "button" at bounding box center [455, 103] width 9 height 9
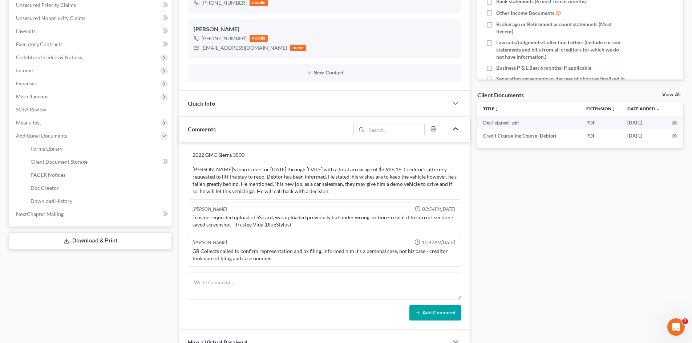
click at [459, 132] on icon "button" at bounding box center [455, 129] width 9 height 9
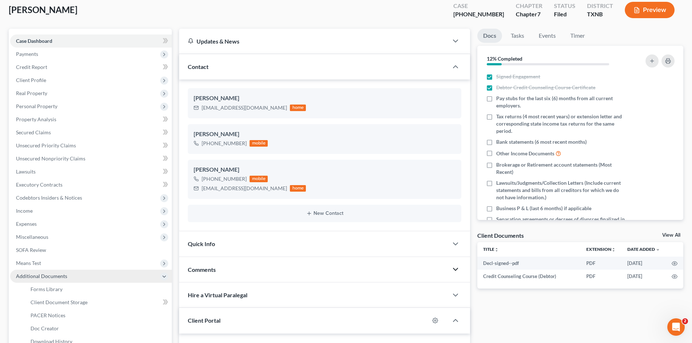
scroll to position [109, 0]
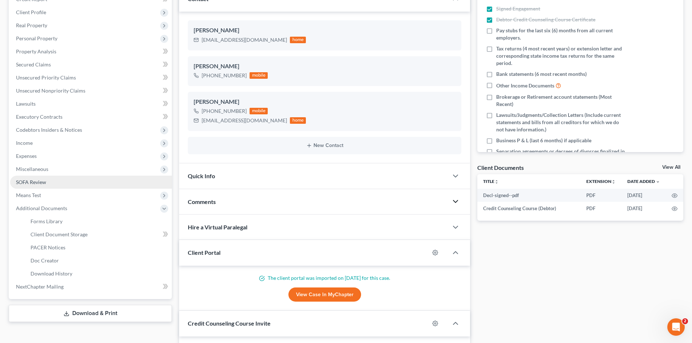
click at [17, 183] on span "SOFA Review" at bounding box center [31, 182] width 30 height 6
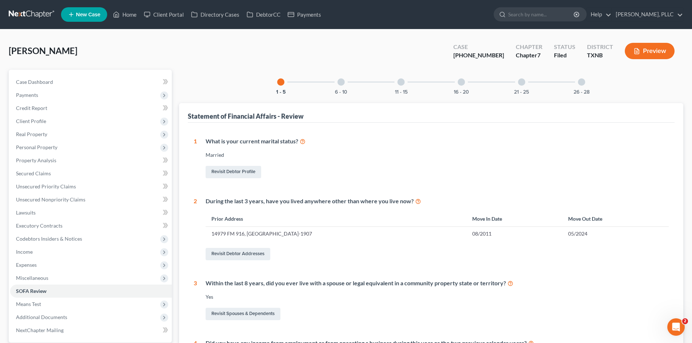
click at [337, 83] on div "6 - 10" at bounding box center [341, 82] width 25 height 25
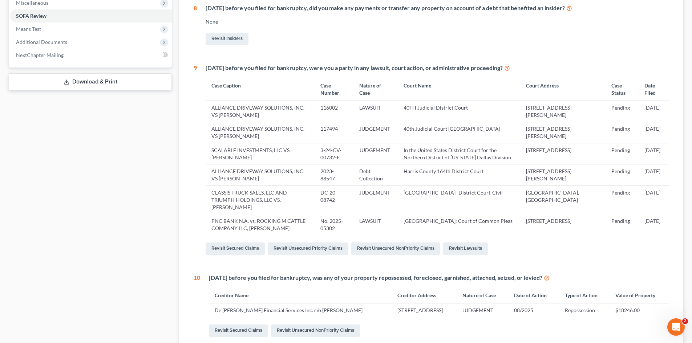
scroll to position [290, 0]
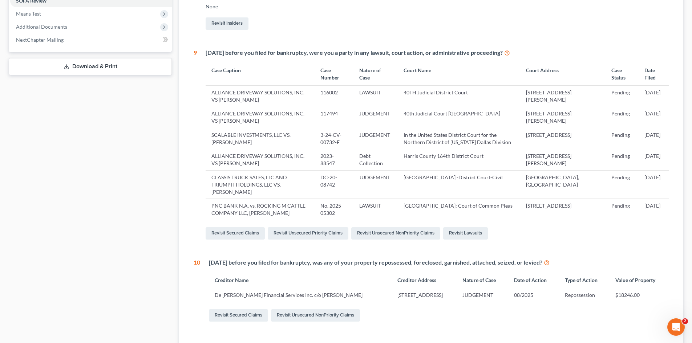
drag, startPoint x: 0, startPoint y: 245, endPoint x: 6, endPoint y: 230, distance: 15.8
click at [2, 238] on div "Morrow, Ryan Upgraded Case 25-42998-7 Chapter Chapter 7 Status Filed District T…" at bounding box center [346, 63] width 692 height 648
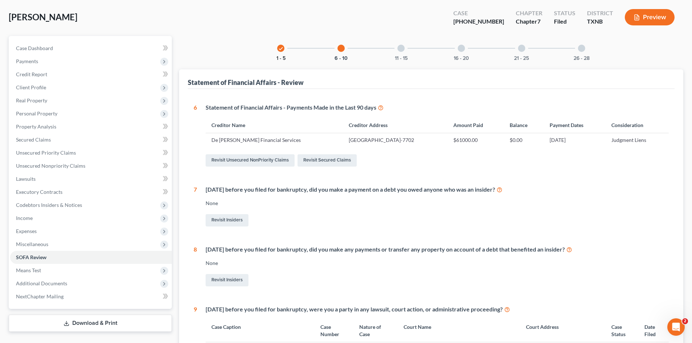
scroll to position [0, 0]
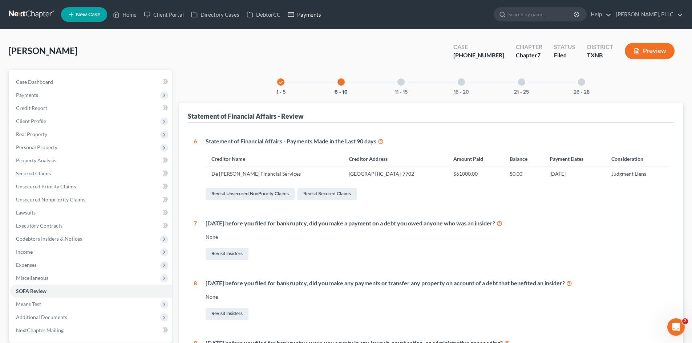
click at [313, 13] on link "Payments" at bounding box center [304, 14] width 41 height 13
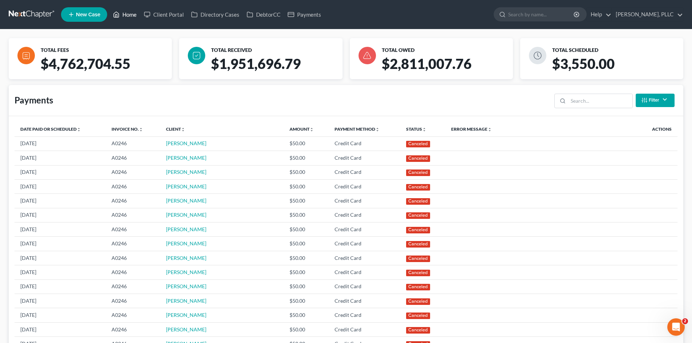
click at [125, 16] on link "Home" at bounding box center [124, 14] width 31 height 13
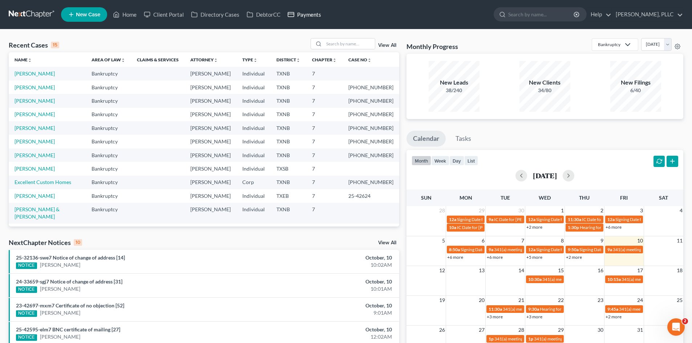
click at [302, 18] on link "Payments" at bounding box center [304, 14] width 41 height 13
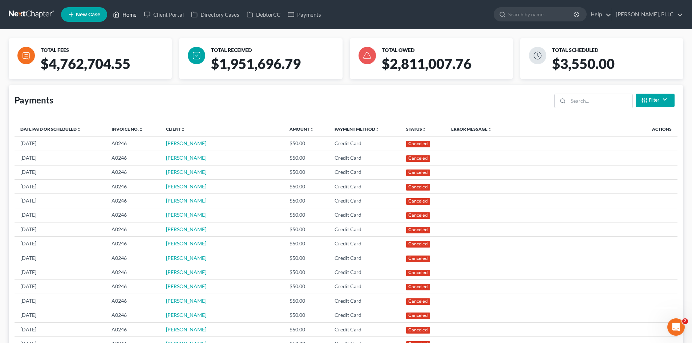
click at [131, 11] on link "Home" at bounding box center [124, 14] width 31 height 13
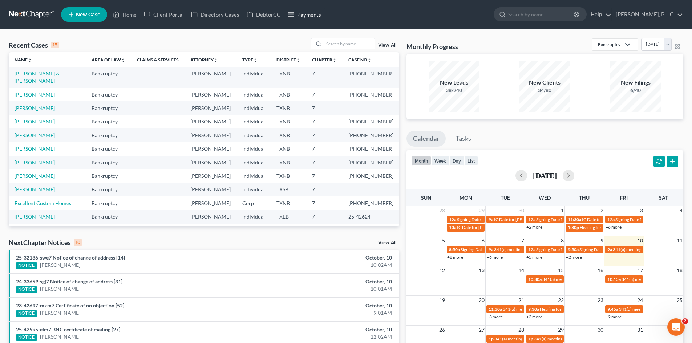
click at [303, 14] on link "Payments" at bounding box center [304, 14] width 41 height 13
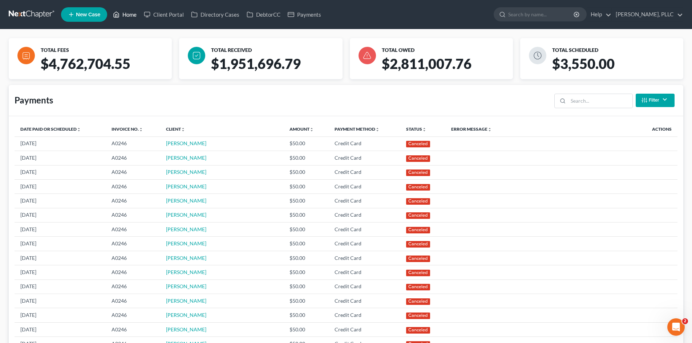
click at [136, 19] on link "Home" at bounding box center [124, 14] width 31 height 13
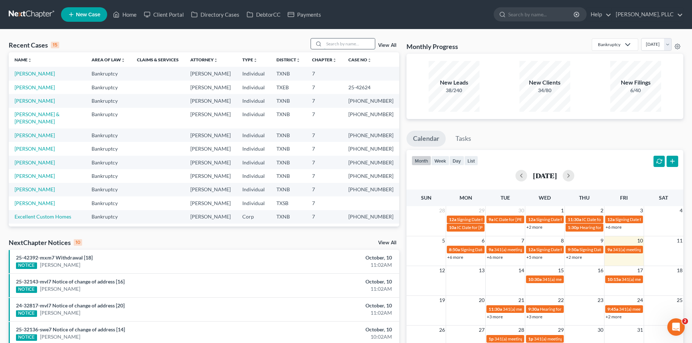
click at [354, 46] on input "search" at bounding box center [349, 43] width 51 height 11
type input "shauntika"
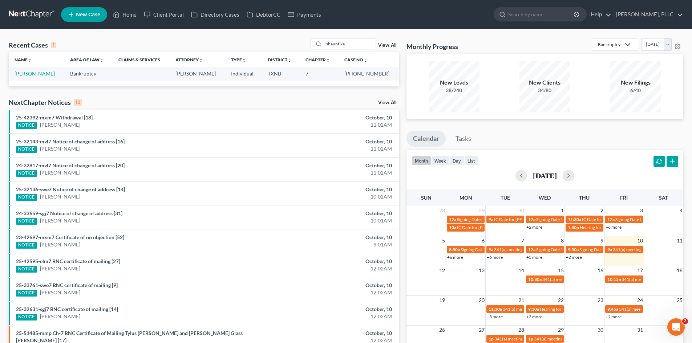
click at [34, 71] on link "Moore, Shauntika" at bounding box center [35, 73] width 40 height 6
select select "4"
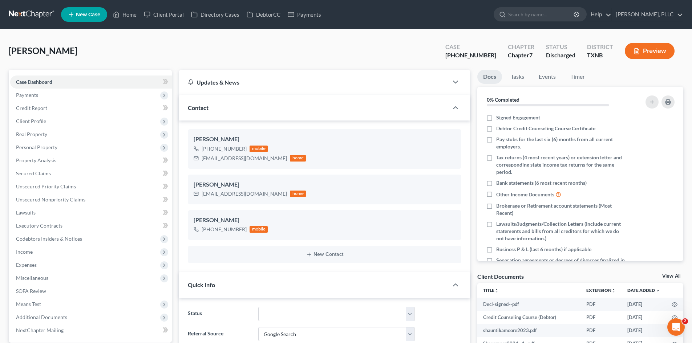
scroll to position [825, 0]
click at [125, 15] on link "Home" at bounding box center [124, 14] width 31 height 13
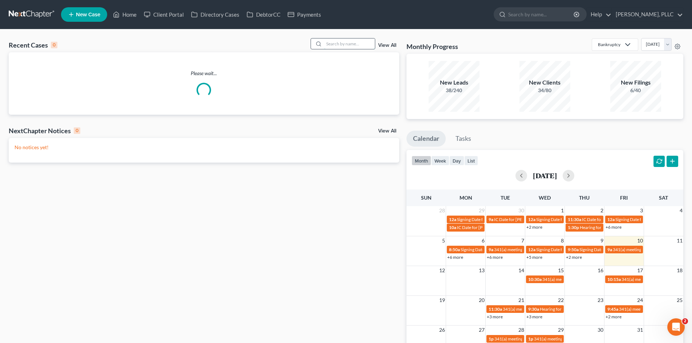
click at [343, 47] on input "search" at bounding box center [349, 43] width 51 height 11
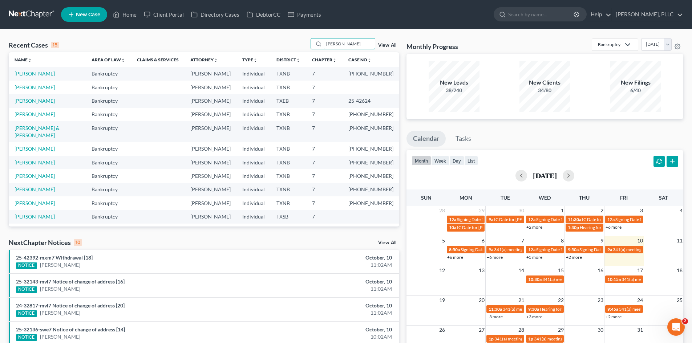
type input "rendon"
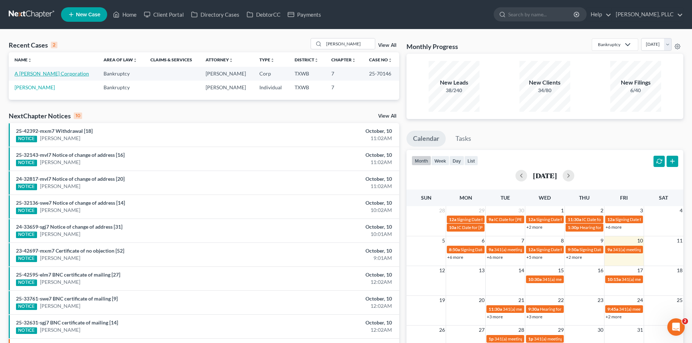
click at [31, 73] on link "A Rendon Ramirez Corporation" at bounding box center [52, 73] width 74 height 6
select select "4"
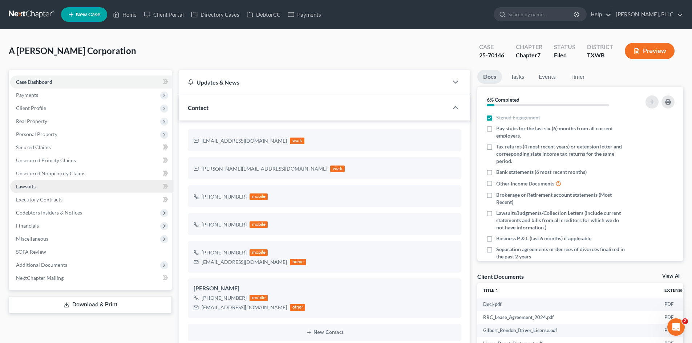
scroll to position [299, 0]
click at [87, 183] on link "Lawsuits" at bounding box center [91, 186] width 162 height 13
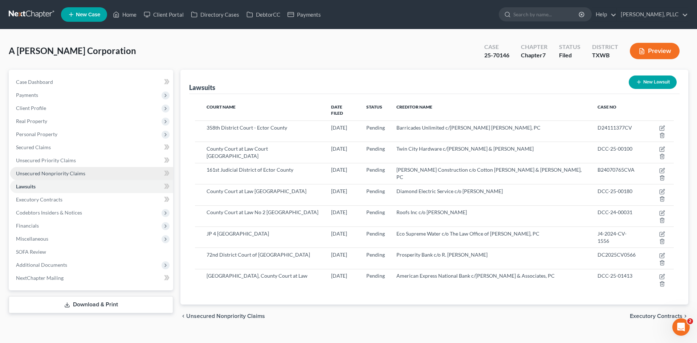
click at [74, 171] on span "Unsecured Nonpriority Claims" at bounding box center [50, 173] width 69 height 6
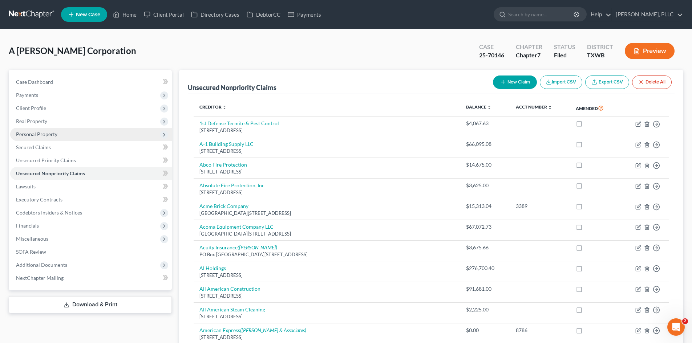
click at [43, 136] on span "Personal Property" at bounding box center [36, 134] width 41 height 6
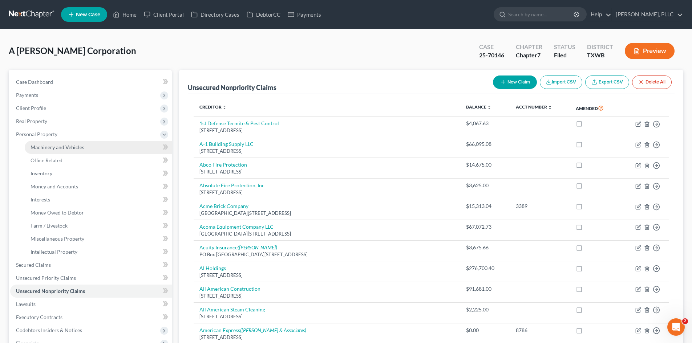
click at [57, 148] on span "Machinery and Vehicles" at bounding box center [57, 147] width 54 height 6
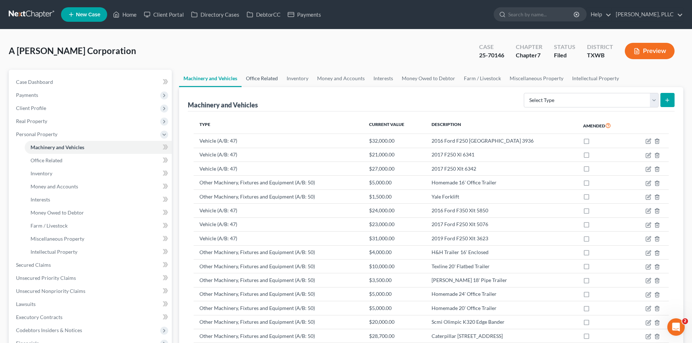
click at [276, 76] on link "Office Related" at bounding box center [261, 78] width 41 height 17
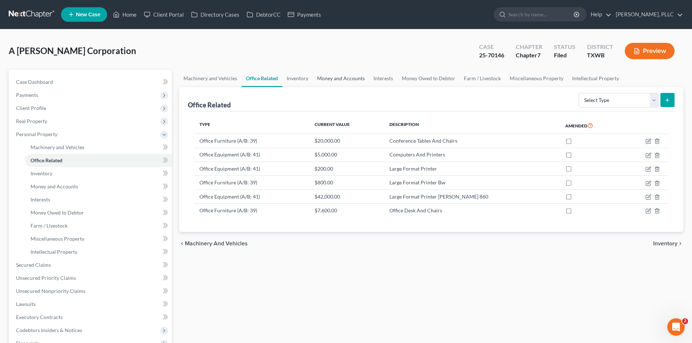
click at [355, 79] on link "Money and Accounts" at bounding box center [341, 78] width 56 height 17
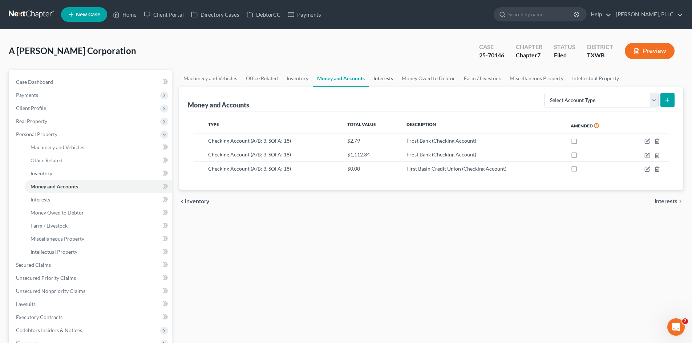
click at [376, 78] on link "Interests" at bounding box center [383, 78] width 28 height 17
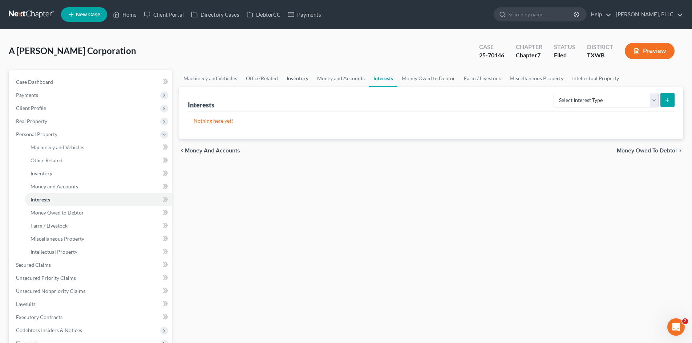
click at [290, 77] on link "Inventory" at bounding box center [297, 78] width 30 height 17
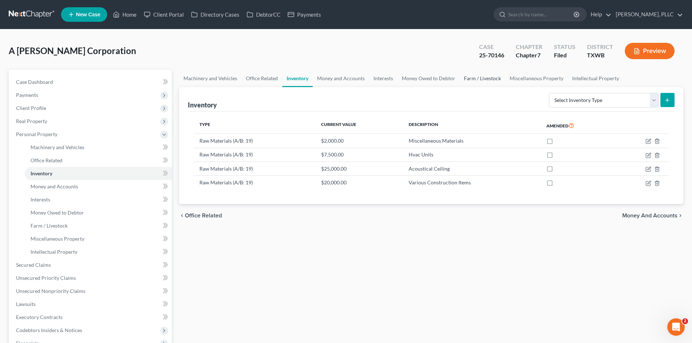
click at [470, 81] on link "Farm / Livestock" at bounding box center [482, 78] width 46 height 17
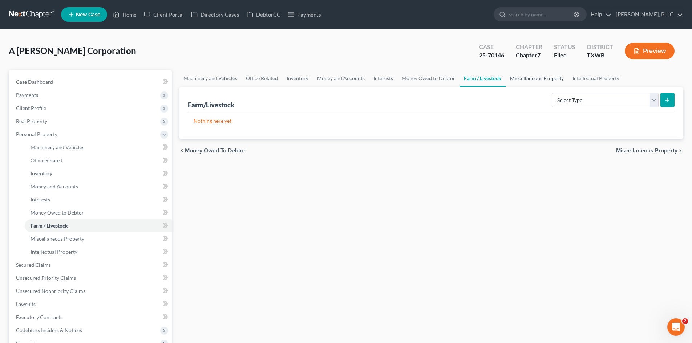
click at [530, 79] on link "Miscellaneous Property" at bounding box center [536, 78] width 62 height 17
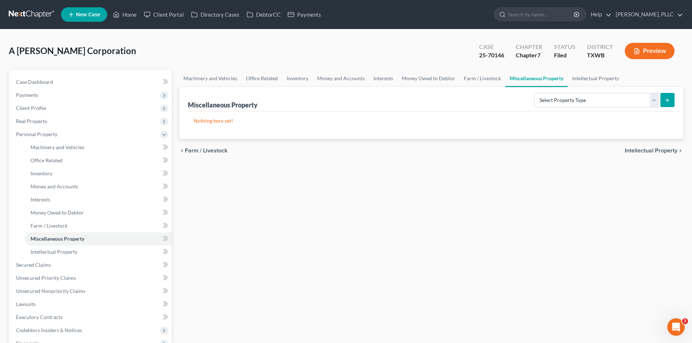
click at [138, 21] on ul "New Case Home Client Portal Directory Cases DebtorCC Payments - No Result - See…" at bounding box center [372, 14] width 622 height 19
click at [133, 12] on link "Home" at bounding box center [124, 14] width 31 height 13
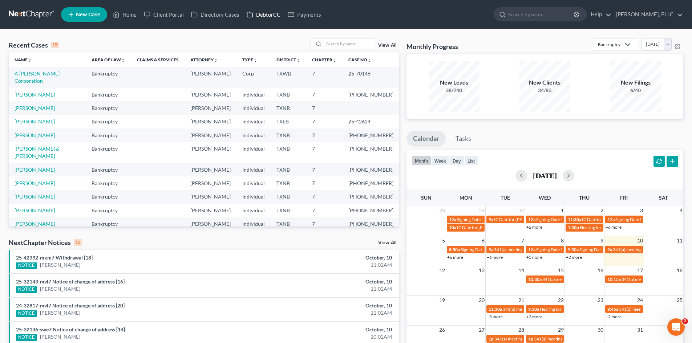
click at [250, 19] on icon at bounding box center [249, 14] width 7 height 9
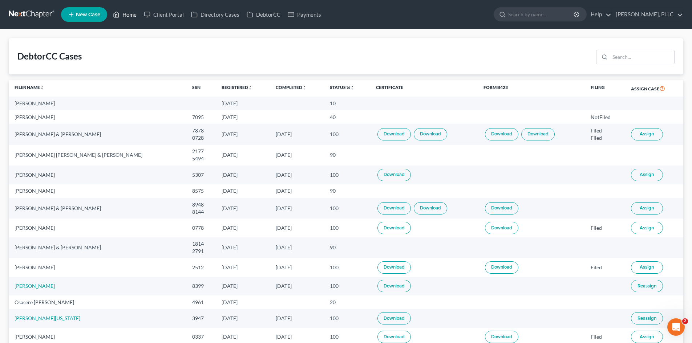
click at [126, 17] on link "Home" at bounding box center [124, 14] width 31 height 13
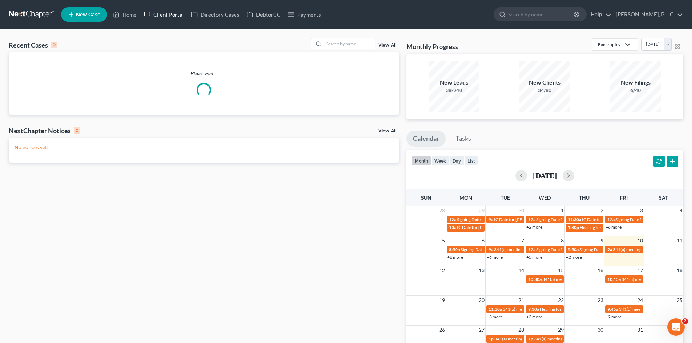
click at [166, 15] on link "Client Portal" at bounding box center [163, 14] width 47 height 13
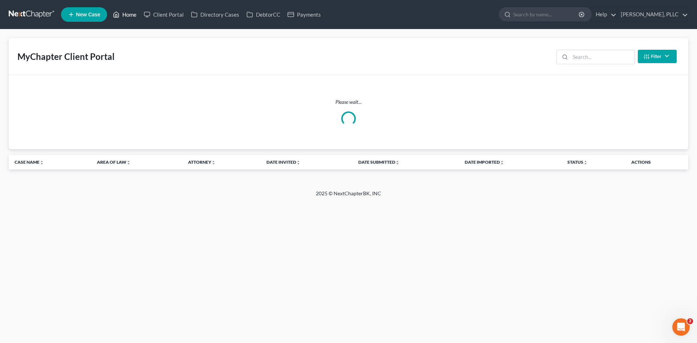
click at [127, 20] on link "Home" at bounding box center [124, 14] width 31 height 13
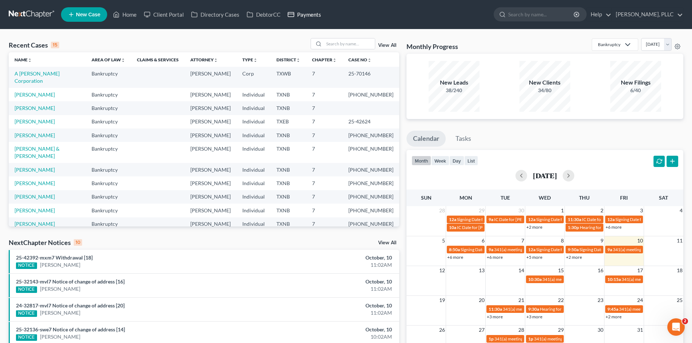
click at [303, 18] on link "Payments" at bounding box center [304, 14] width 41 height 13
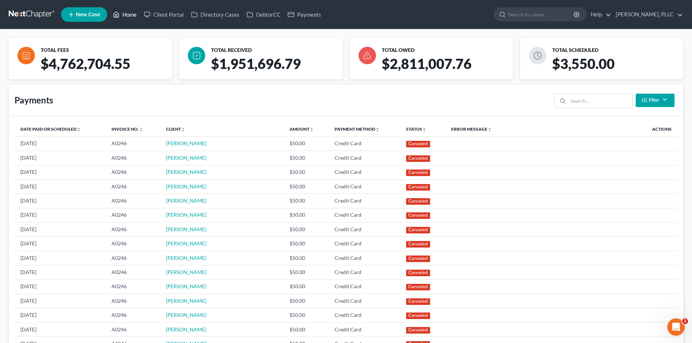
click at [135, 11] on link "Home" at bounding box center [124, 14] width 31 height 13
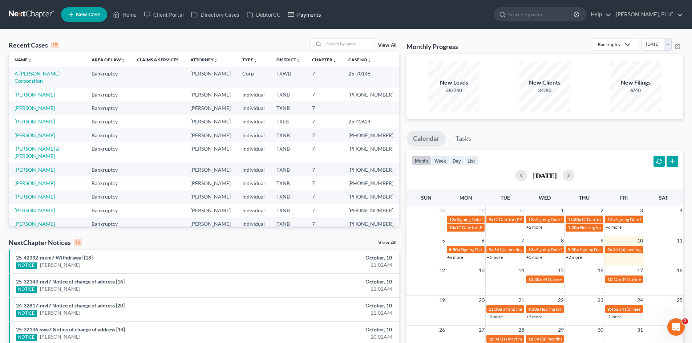
click at [309, 15] on link "Payments" at bounding box center [304, 14] width 41 height 13
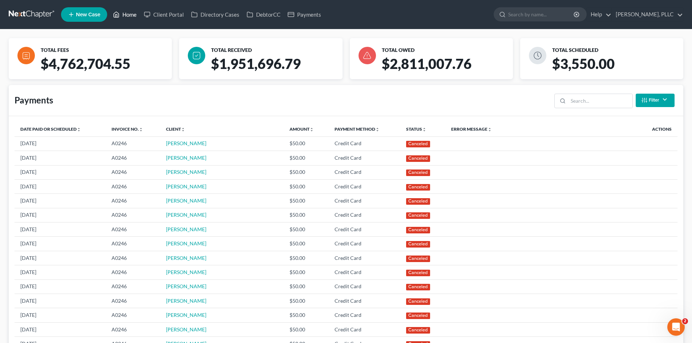
click at [122, 18] on link "Home" at bounding box center [124, 14] width 31 height 13
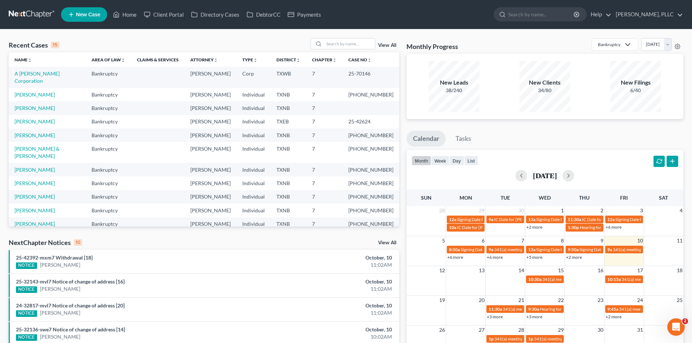
click at [131, 145] on td "Bankruptcy" at bounding box center [108, 152] width 45 height 21
click at [195, 274] on li "25-32143-mvl7 Notice of change of address [16] NOTICE Shauntika Moore October, …" at bounding box center [204, 285] width 390 height 24
click at [314, 14] on link "Payments" at bounding box center [304, 14] width 41 height 13
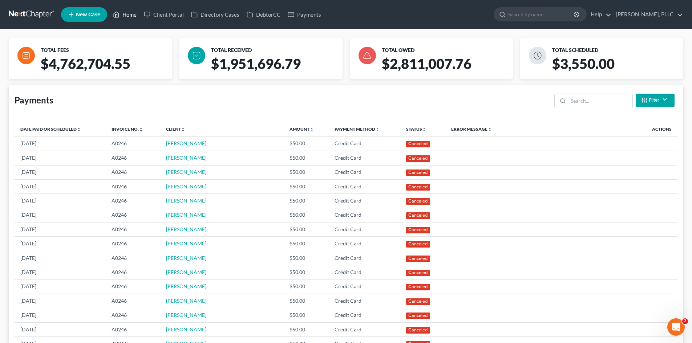
click at [121, 16] on link "Home" at bounding box center [124, 14] width 31 height 13
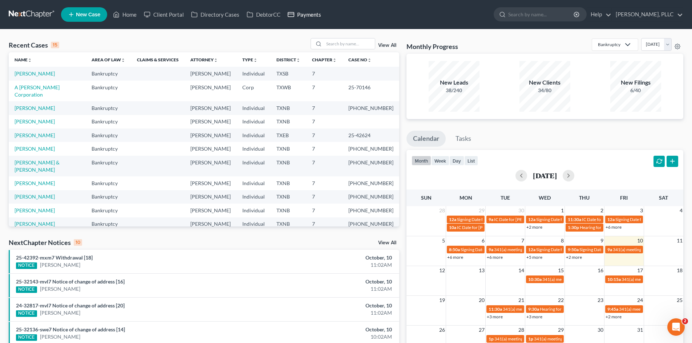
click at [299, 13] on link "Payments" at bounding box center [304, 14] width 41 height 13
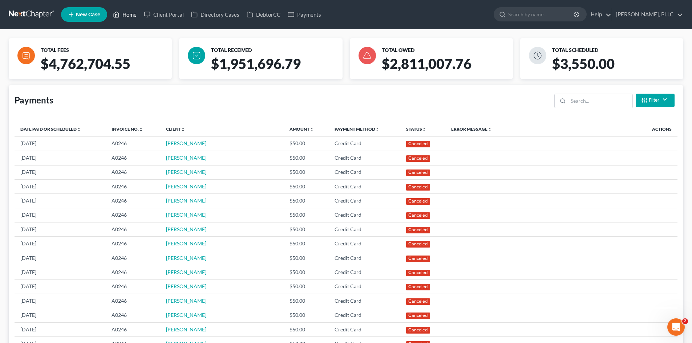
click at [130, 16] on link "Home" at bounding box center [124, 14] width 31 height 13
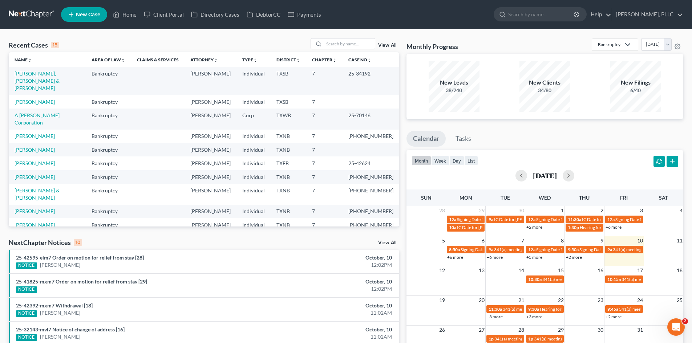
click at [250, 41] on div "Recent Cases 15 View All" at bounding box center [204, 45] width 390 height 14
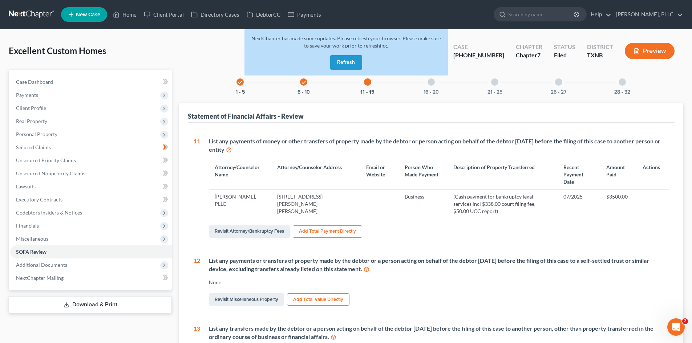
click at [354, 66] on button "Refresh" at bounding box center [346, 62] width 32 height 15
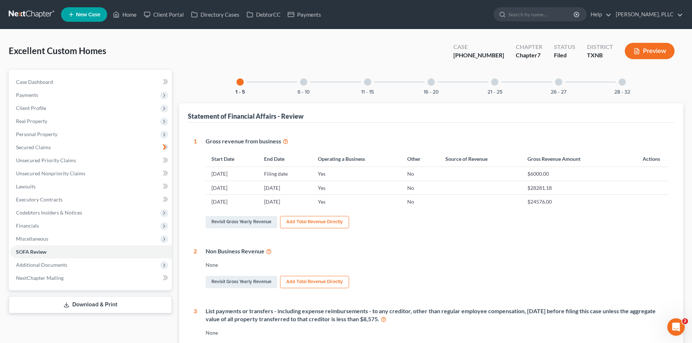
drag, startPoint x: 0, startPoint y: 53, endPoint x: 696, endPoint y: 99, distance: 697.0
click at [12, 51] on div "Excellent Custom Homes Upgraded Case 25-43249-7 Chapter Chapter 7 Status Filed …" at bounding box center [346, 289] width 692 height 520
drag, startPoint x: 158, startPoint y: 54, endPoint x: 162, endPoint y: 55, distance: 4.1
click at [162, 55] on div "Excellent Custom Homes Upgraded Case 25-43249-7 Chapter Chapter 7 Status Filed …" at bounding box center [346, 54] width 674 height 32
click at [303, 17] on link "Payments" at bounding box center [304, 14] width 41 height 13
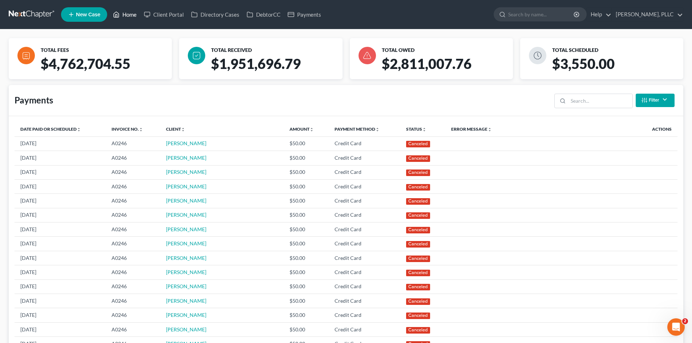
click at [122, 15] on link "Home" at bounding box center [124, 14] width 31 height 13
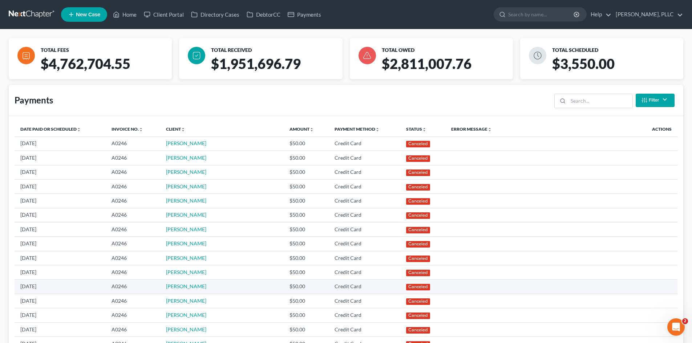
drag, startPoint x: 150, startPoint y: 282, endPoint x: 289, endPoint y: 284, distance: 139.0
click at [152, 282] on td "A0246" at bounding box center [133, 287] width 54 height 14
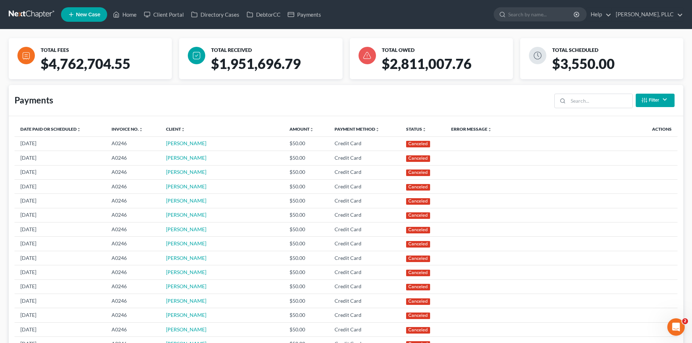
drag, startPoint x: 440, startPoint y: 284, endPoint x: 0, endPoint y: 191, distance: 449.5
click at [433, 284] on td "Canceled" at bounding box center [422, 287] width 45 height 14
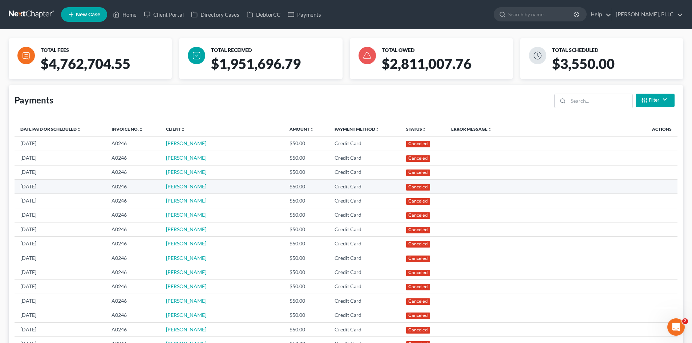
drag, startPoint x: 0, startPoint y: 184, endPoint x: 117, endPoint y: 184, distance: 116.9
click at [3, 184] on div "TOTAL FEES $4,762,704.55 TOTAL RECEIVED $1,951,696.79 TOTAL OWED $2,811,007.76 …" at bounding box center [346, 348] width 692 height 638
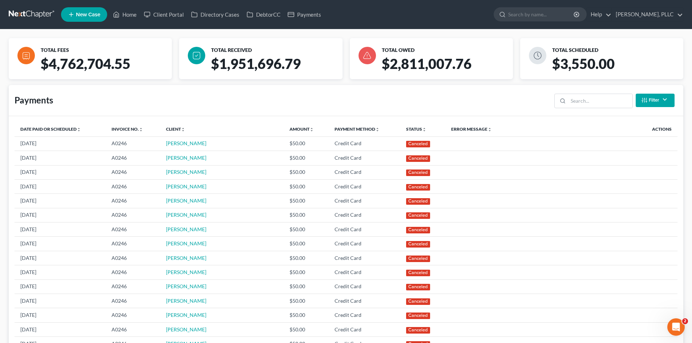
click at [0, 148] on div "TOTAL FEES $4,762,704.55 TOTAL RECEIVED $1,951,696.79 TOTAL OWED $2,811,007.76 …" at bounding box center [346, 348] width 692 height 638
drag, startPoint x: 306, startPoint y: 130, endPoint x: 311, endPoint y: 127, distance: 5.5
click at [306, 130] on th "Amount unfold_more expand_more expand_less" at bounding box center [306, 129] width 45 height 15
click at [170, 17] on link "Client Portal" at bounding box center [163, 14] width 47 height 13
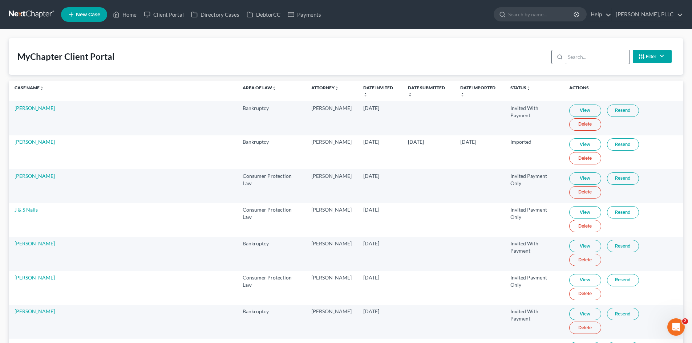
click at [33, 20] on nav "Home New Case Client Portal Directory Cases DebtorCC Payments Guy Harvey Holman…" at bounding box center [346, 14] width 692 height 29
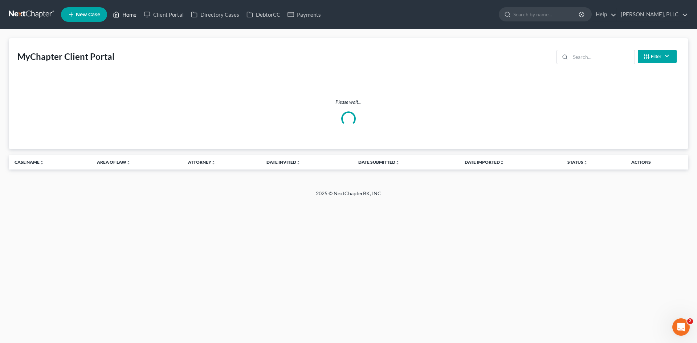
click at [127, 17] on link "Home" at bounding box center [124, 14] width 31 height 13
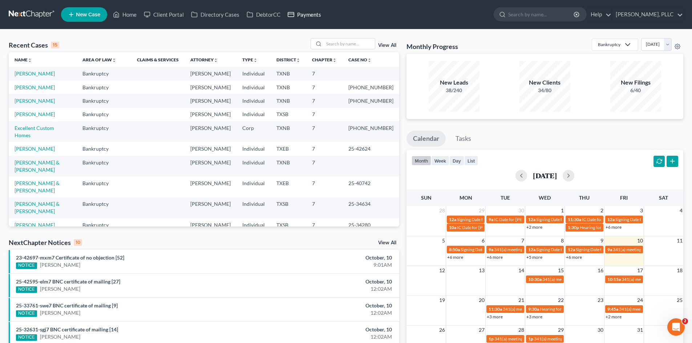
click at [302, 13] on link "Payments" at bounding box center [304, 14] width 41 height 13
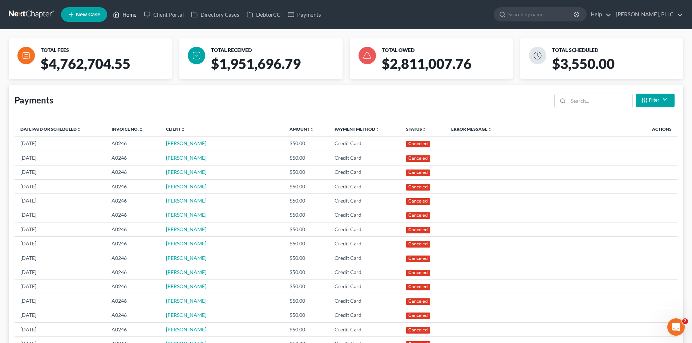
click at [131, 14] on link "Home" at bounding box center [124, 14] width 31 height 13
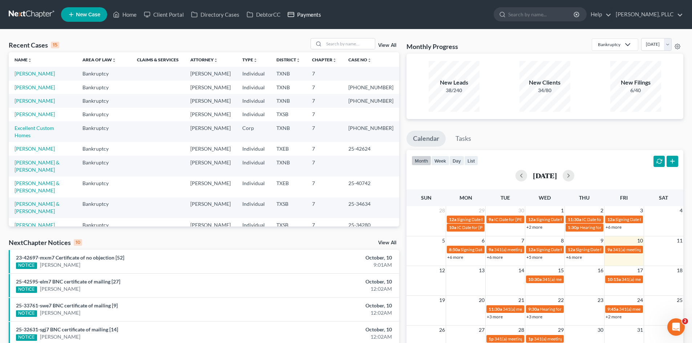
click at [299, 16] on link "Payments" at bounding box center [304, 14] width 41 height 13
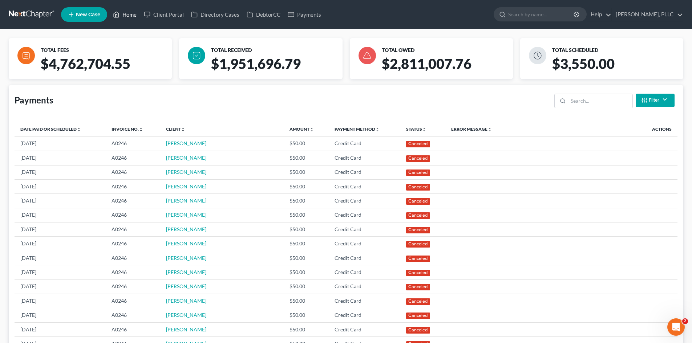
click at [129, 19] on link "Home" at bounding box center [124, 14] width 31 height 13
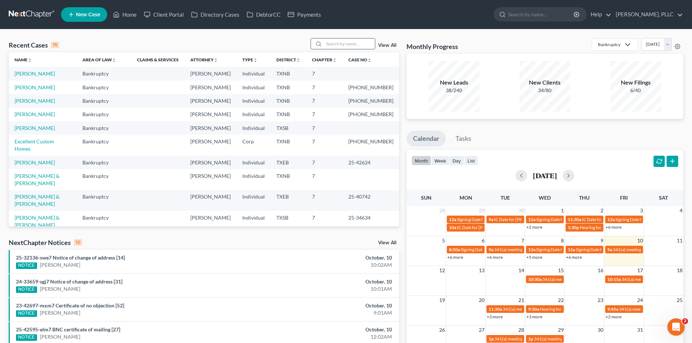
click at [333, 47] on input "search" at bounding box center [349, 43] width 51 height 11
type input ","
type input "[PERSON_NAME]"
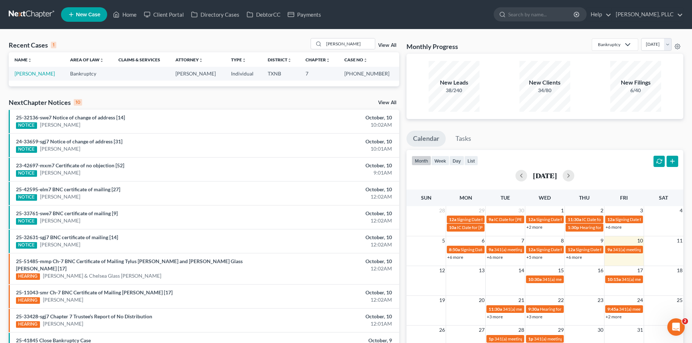
click at [23, 69] on td "[PERSON_NAME]" at bounding box center [37, 73] width 56 height 13
click at [23, 72] on link "[PERSON_NAME]" at bounding box center [35, 73] width 40 height 6
select select "3"
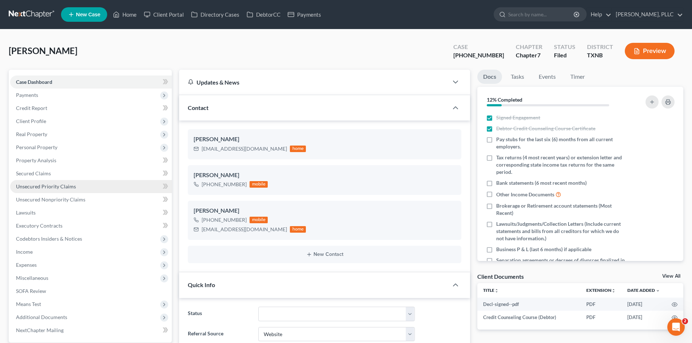
click at [59, 188] on span "Unsecured Priority Claims" at bounding box center [46, 186] width 60 height 6
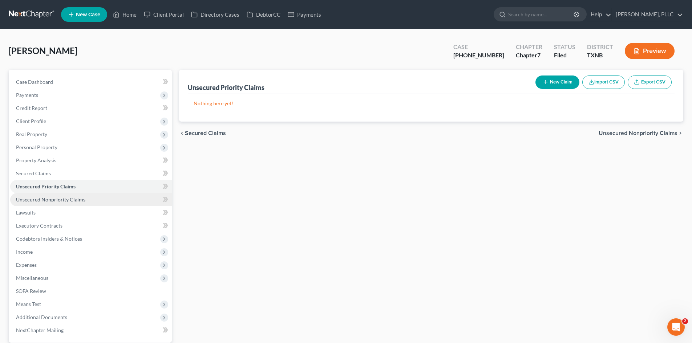
click at [61, 197] on span "Unsecured Nonpriority Claims" at bounding box center [50, 199] width 69 height 6
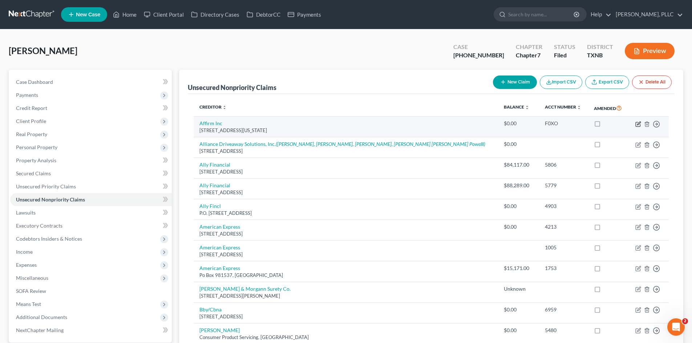
click at [638, 123] on icon "button" at bounding box center [638, 124] width 6 height 6
select select "4"
select select "0"
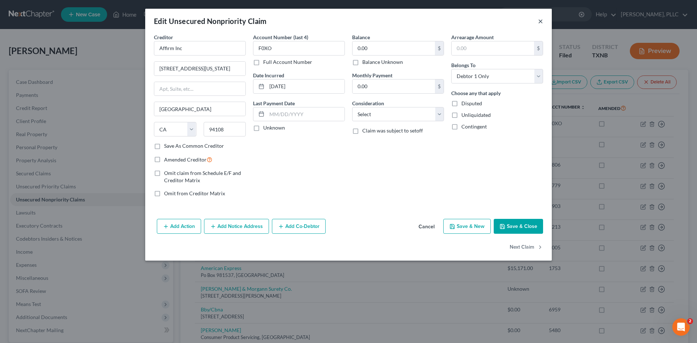
click at [541, 22] on button "×" at bounding box center [540, 21] width 5 height 9
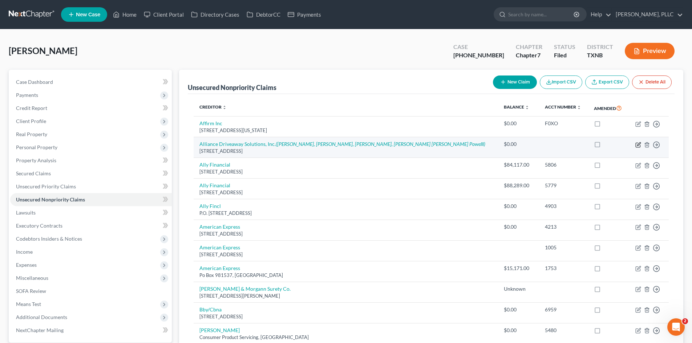
click at [639, 145] on icon "button" at bounding box center [638, 143] width 3 height 3
select select "28"
select select "0"
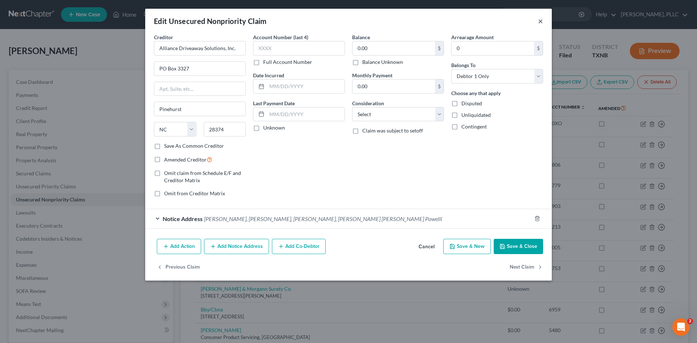
click at [541, 24] on button "×" at bounding box center [540, 21] width 5 height 9
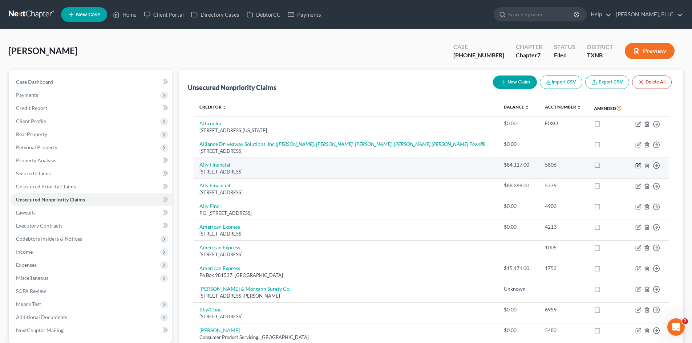
click at [637, 167] on icon "button" at bounding box center [638, 166] width 6 height 6
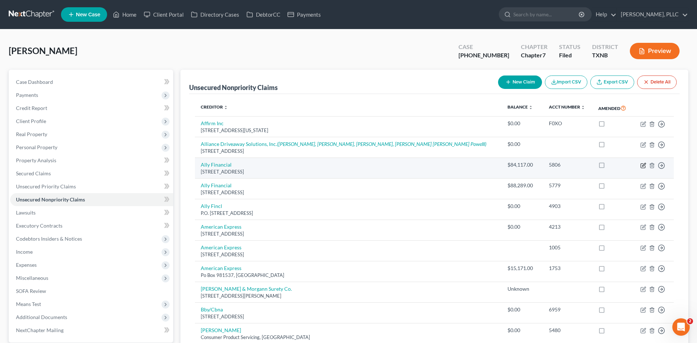
select select "23"
select select "14"
select select "0"
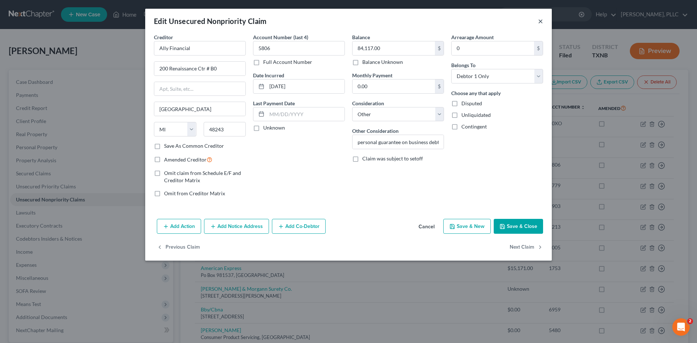
click at [540, 22] on button "×" at bounding box center [540, 21] width 5 height 9
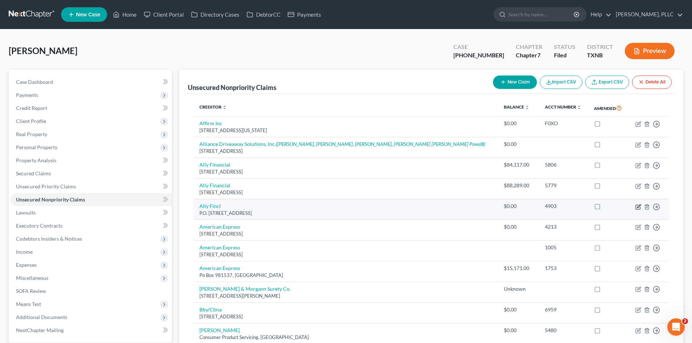
click at [637, 207] on icon "button" at bounding box center [638, 205] width 3 height 3
select select "24"
select select "0"
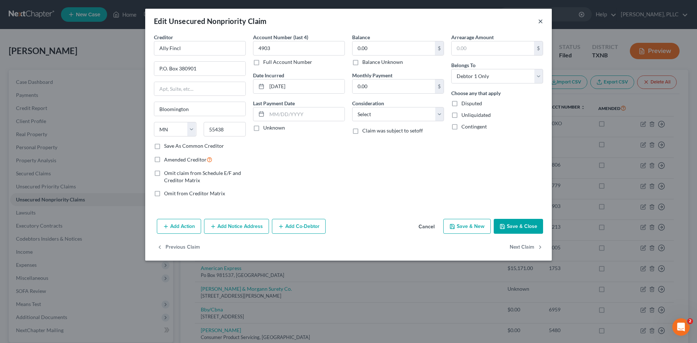
click at [541, 21] on button "×" at bounding box center [540, 21] width 5 height 9
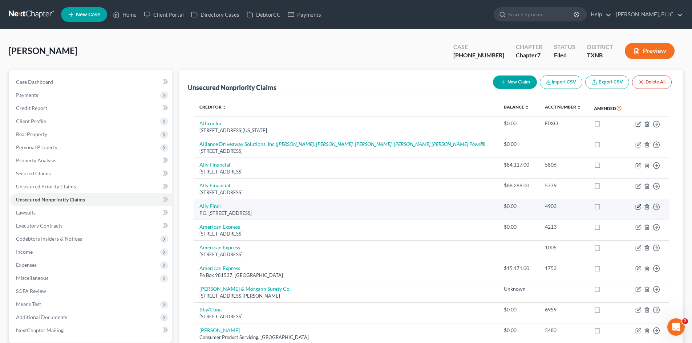
click at [639, 206] on icon "button" at bounding box center [638, 205] width 3 height 3
select select "24"
select select "0"
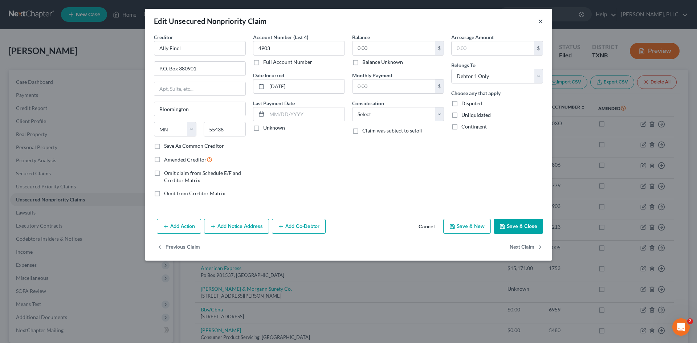
click at [542, 24] on button "×" at bounding box center [540, 21] width 5 height 9
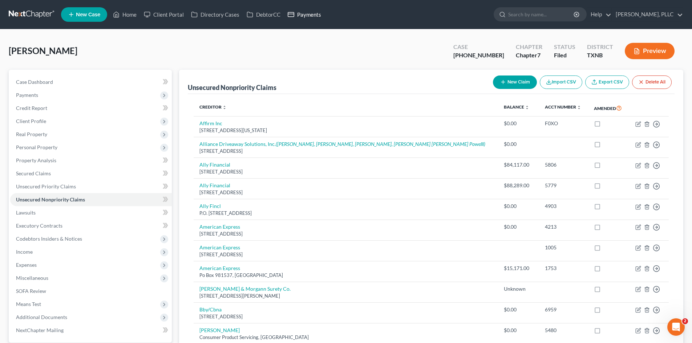
click at [297, 15] on link "Payments" at bounding box center [304, 14] width 41 height 13
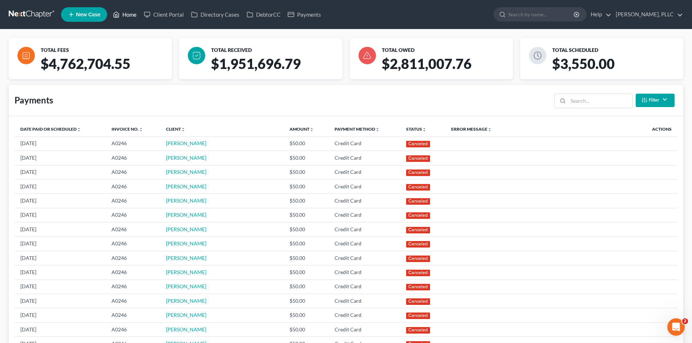
click at [129, 16] on link "Home" at bounding box center [124, 14] width 31 height 13
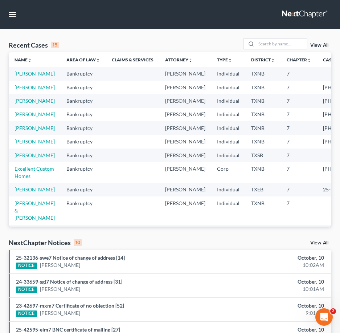
drag, startPoint x: 270, startPoint y: 95, endPoint x: 340, endPoint y: 148, distance: 87.3
click at [281, 94] on td "7" at bounding box center [299, 87] width 36 height 13
